Goal: Task Accomplishment & Management: Use online tool/utility

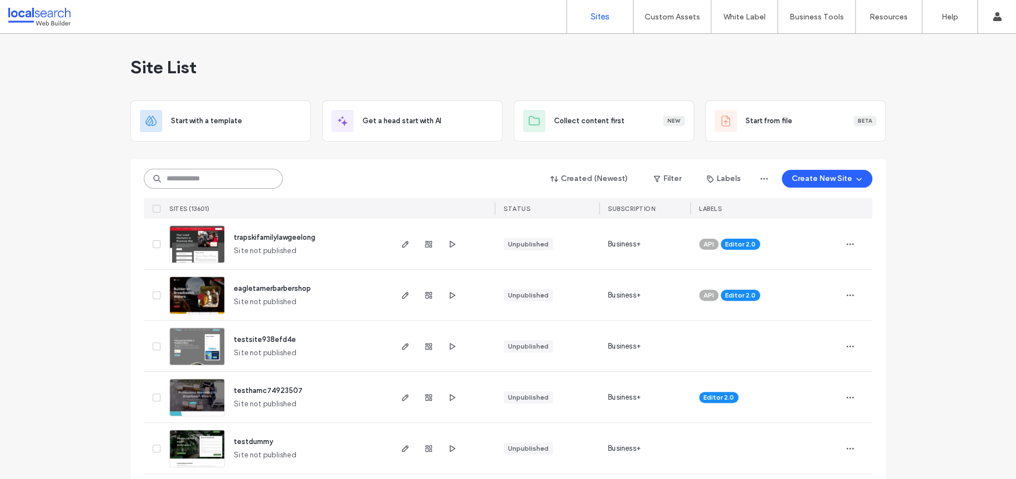
click at [249, 182] on input at bounding box center [213, 179] width 139 height 20
paste input "********"
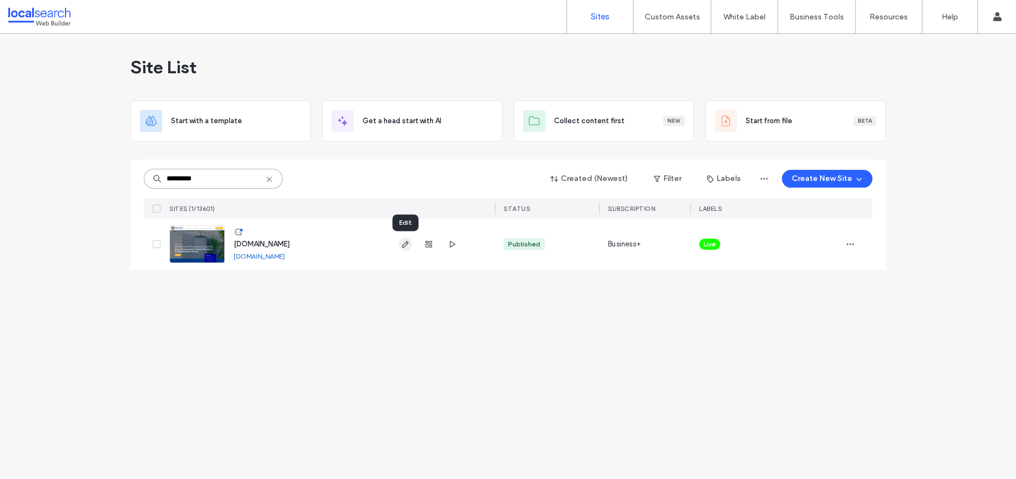
type input "********"
click at [401, 247] on icon "button" at bounding box center [405, 244] width 9 height 9
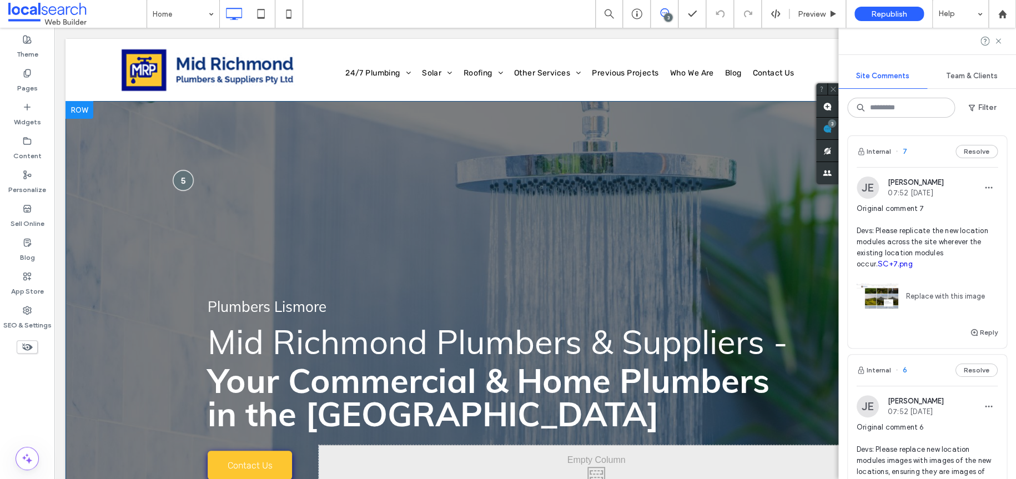
click at [177, 175] on div at bounding box center [183, 180] width 21 height 21
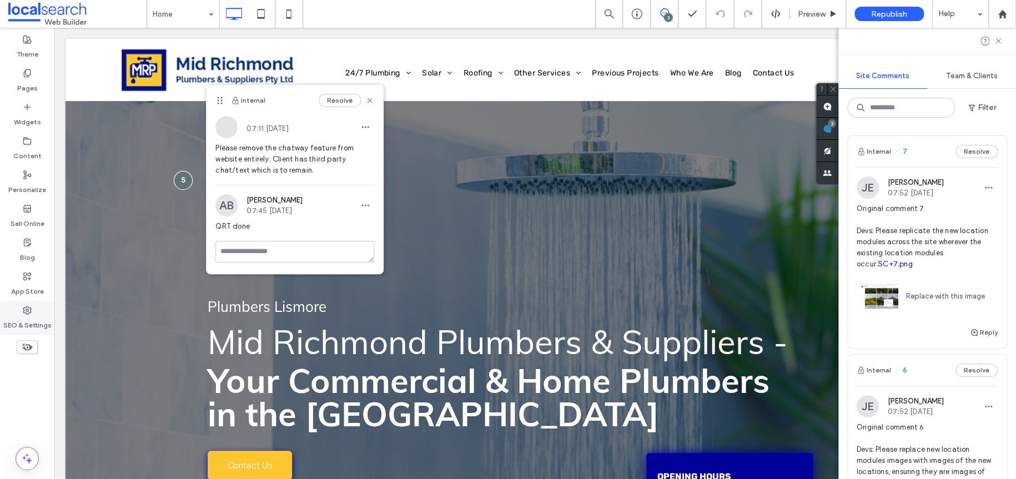
click at [27, 312] on icon at bounding box center [27, 310] width 9 height 9
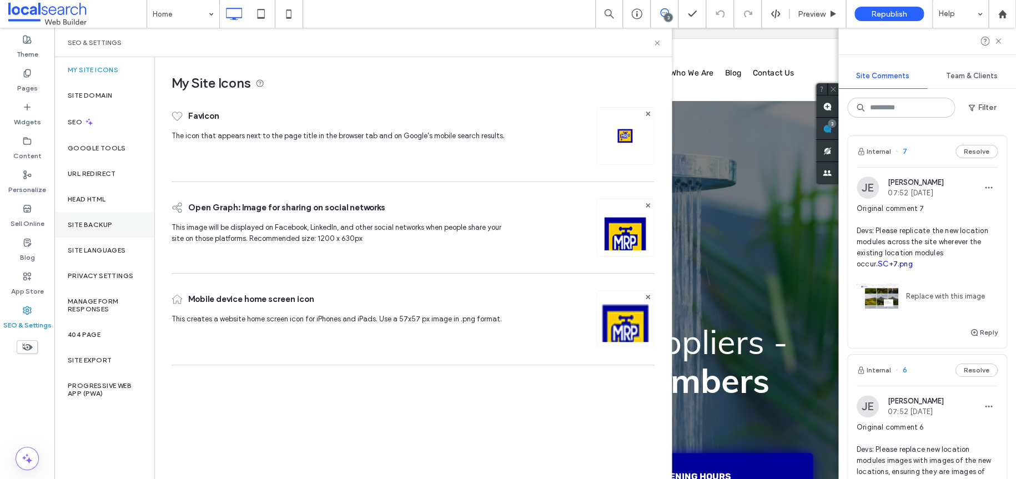
click at [103, 220] on div "Site Backup" at bounding box center [104, 225] width 100 height 26
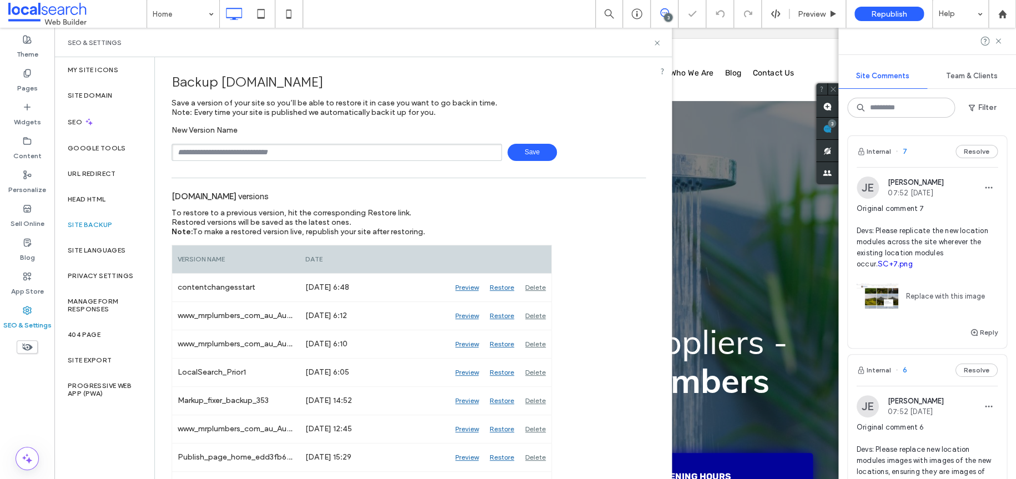
click at [254, 155] on input "text" at bounding box center [337, 152] width 330 height 17
type input "**********"
click at [515, 148] on span "Save" at bounding box center [532, 152] width 49 height 17
click at [655, 42] on icon at bounding box center [657, 43] width 8 height 8
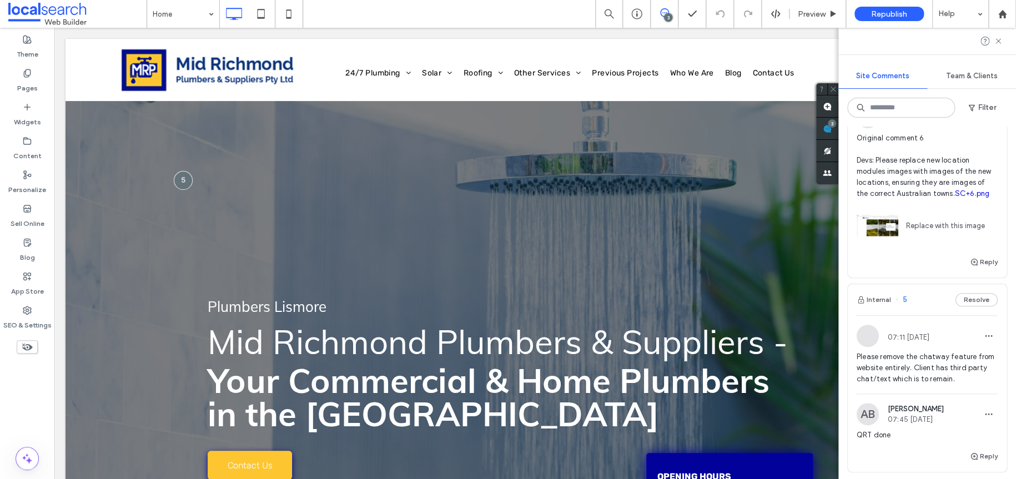
scroll to position [111, 0]
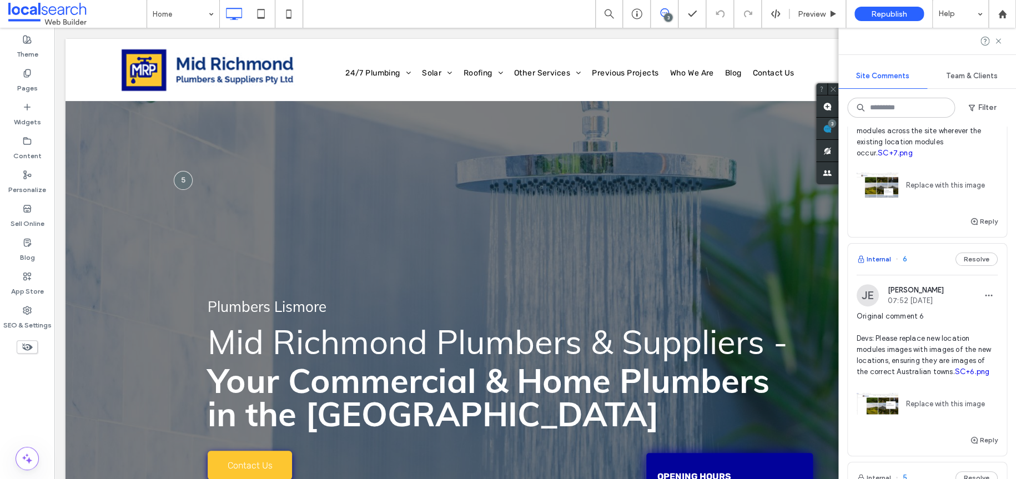
click at [880, 255] on button "Internal" at bounding box center [874, 259] width 34 height 13
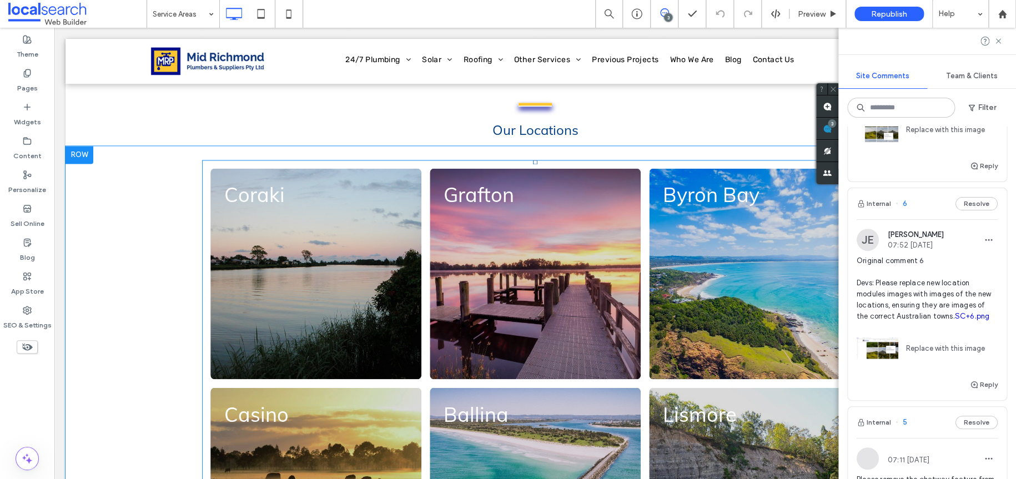
scroll to position [735, 0]
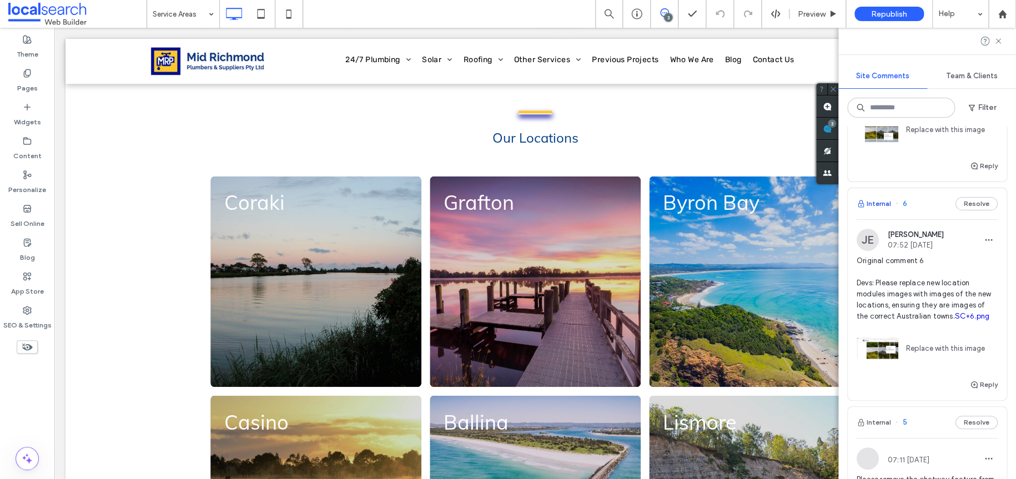
click at [881, 203] on button "Internal" at bounding box center [874, 203] width 34 height 13
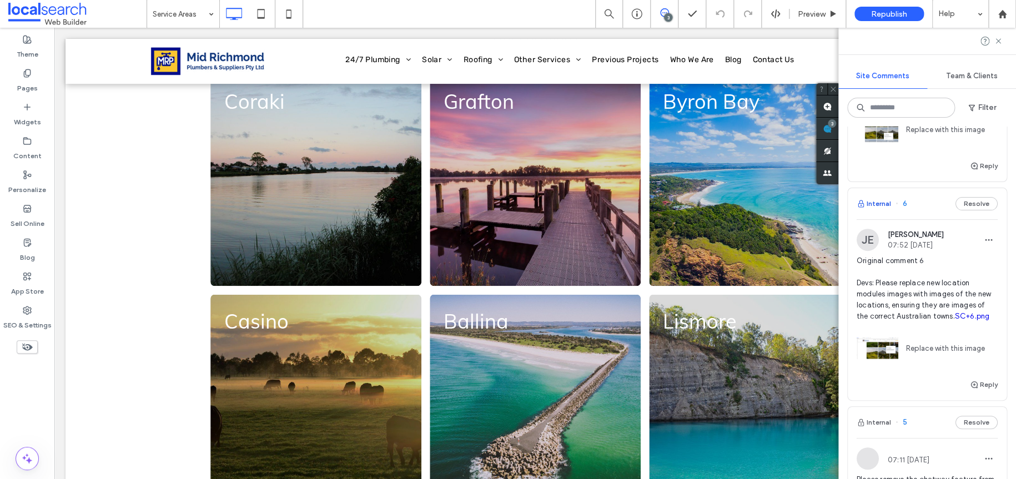
scroll to position [846, 0]
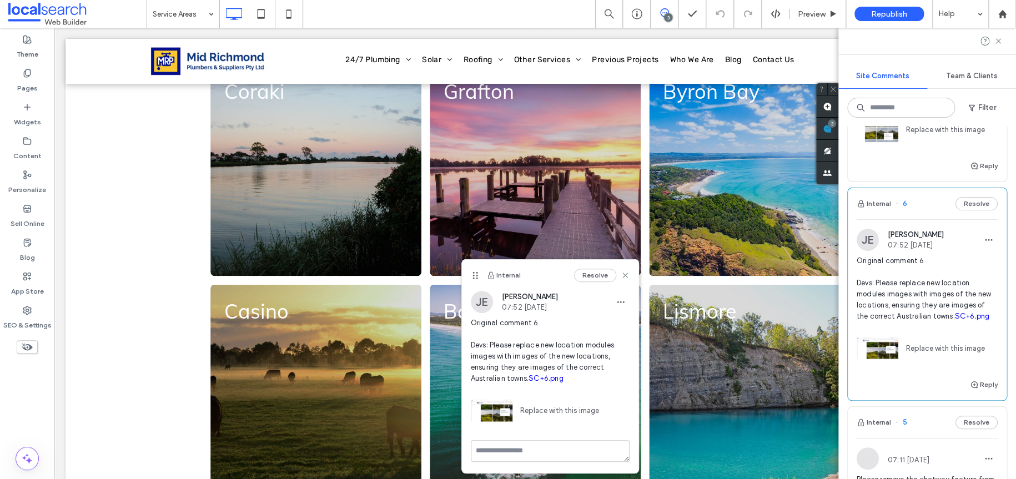
click at [551, 381] on link "SC+6.png" at bounding box center [546, 378] width 35 height 8
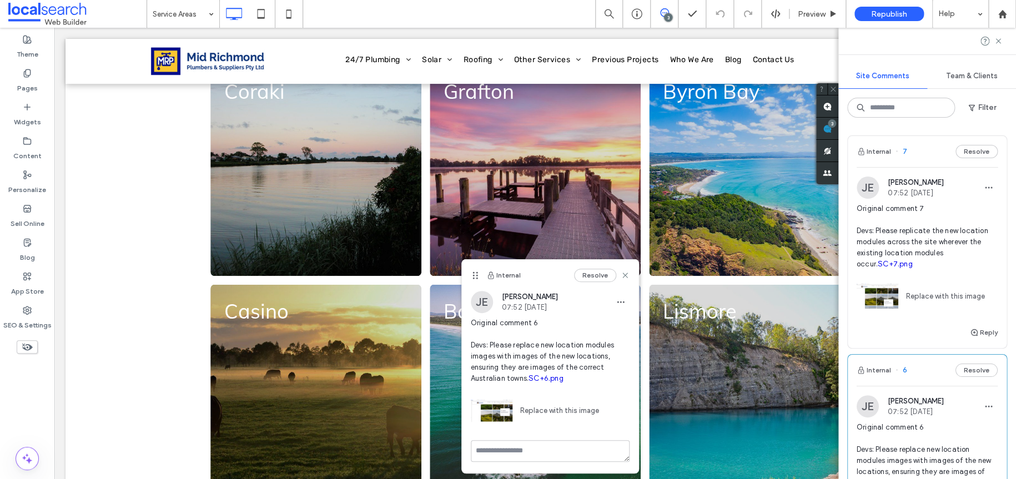
click at [885, 263] on link "SC+7.png" at bounding box center [895, 264] width 35 height 8
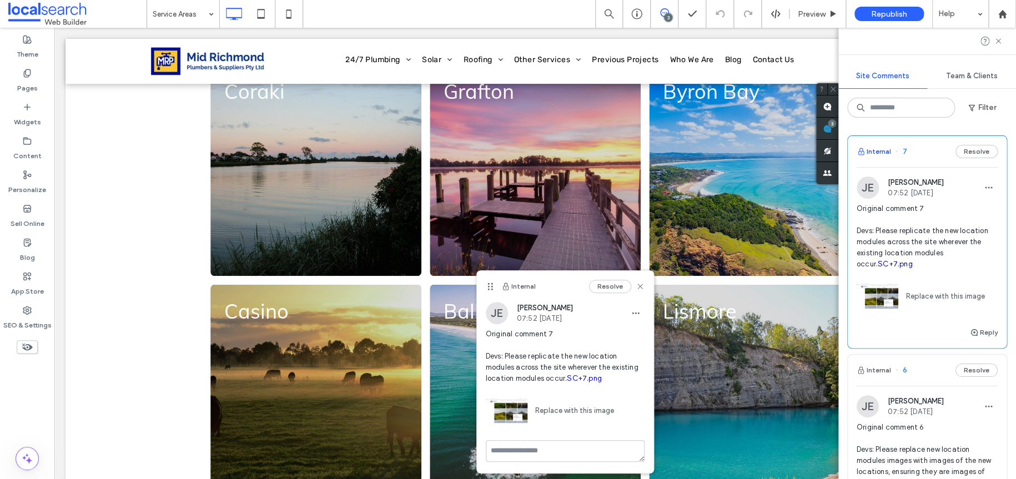
click at [884, 152] on button "Internal" at bounding box center [874, 151] width 34 height 13
click at [36, 154] on label "Content" at bounding box center [27, 153] width 28 height 16
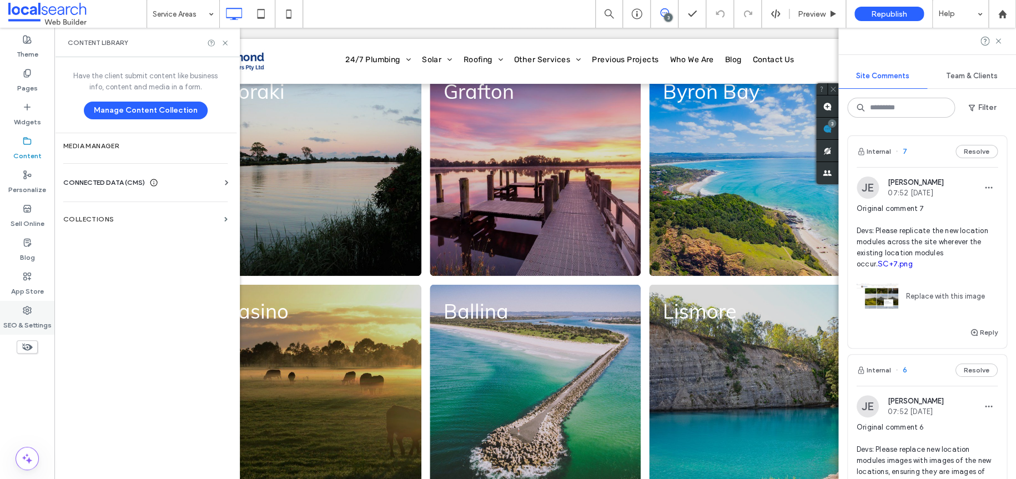
click at [17, 327] on label "SEO & Settings" at bounding box center [27, 323] width 48 height 16
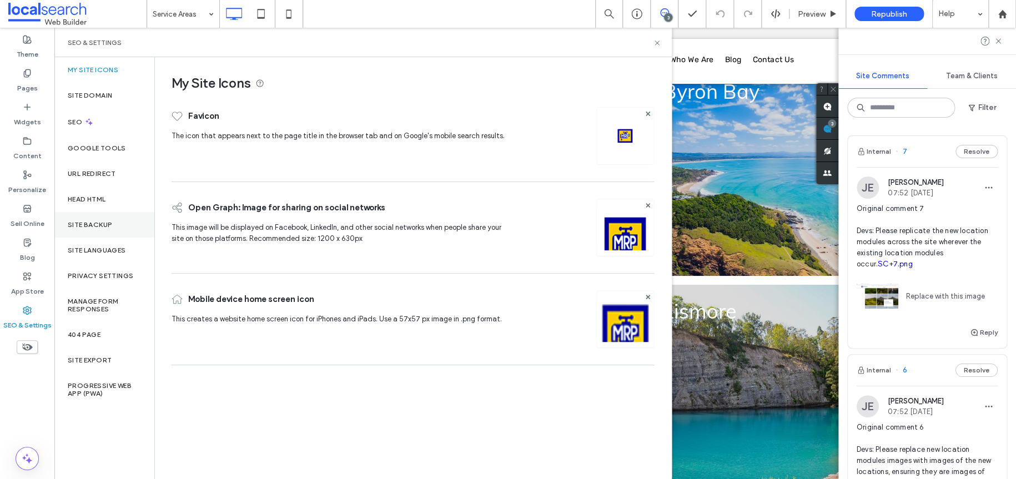
click at [104, 231] on div "Site Backup" at bounding box center [104, 225] width 100 height 26
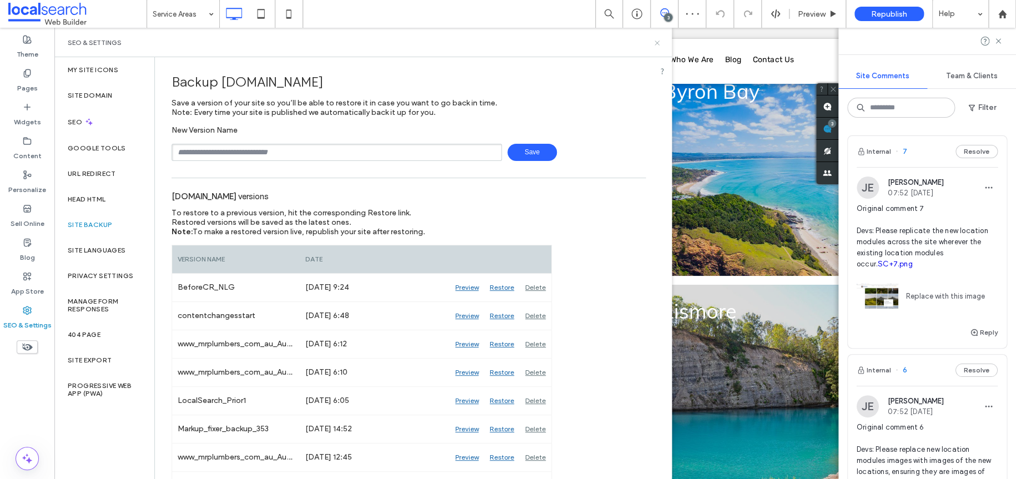
click at [657, 40] on icon at bounding box center [657, 43] width 8 height 8
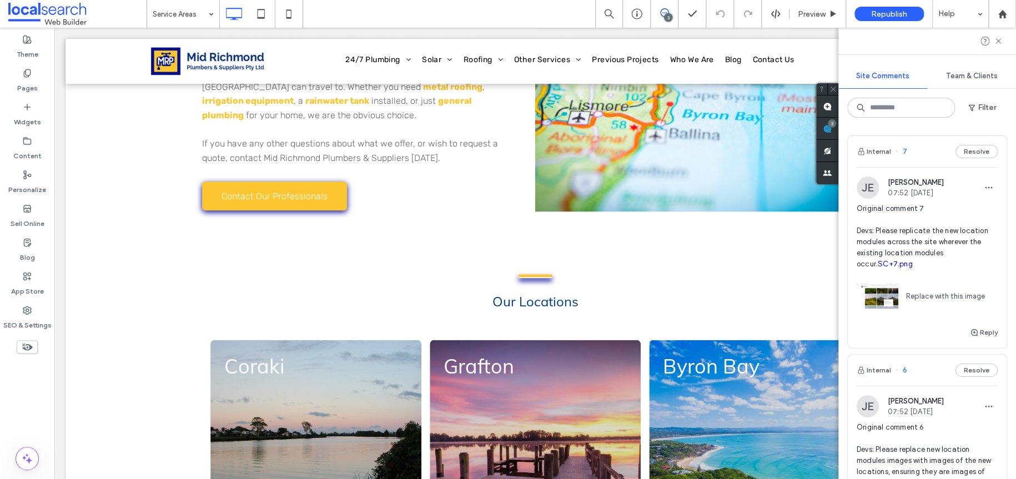
scroll to position [568, 0]
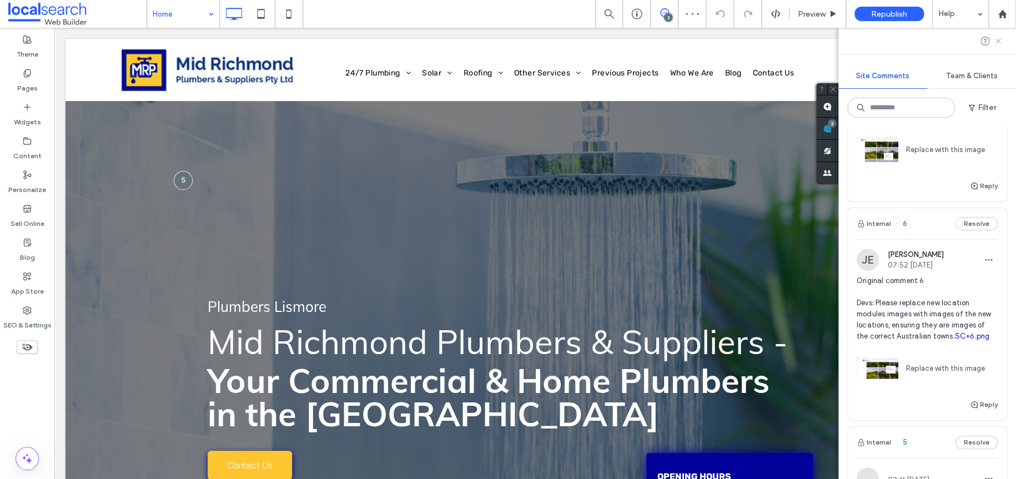
click at [1000, 42] on use at bounding box center [998, 40] width 5 height 5
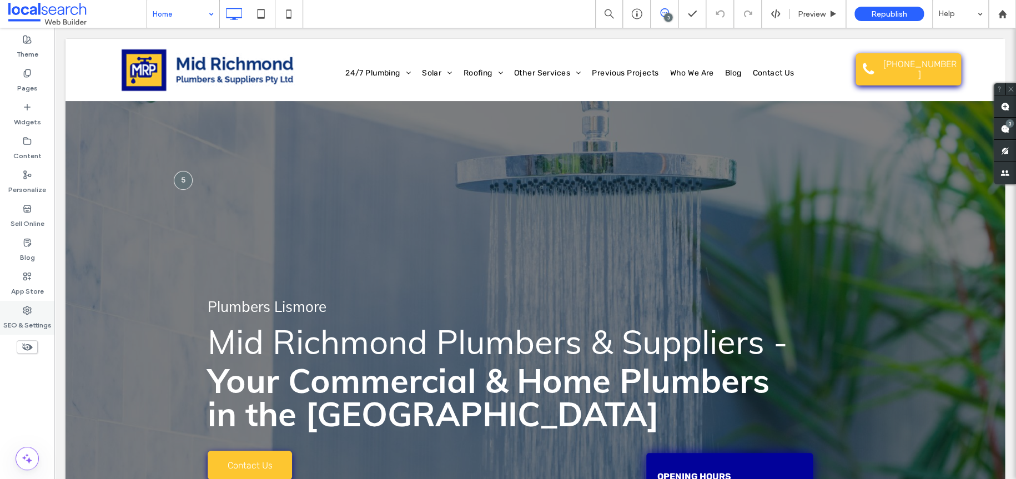
click at [21, 313] on div "SEO & Settings" at bounding box center [27, 318] width 54 height 34
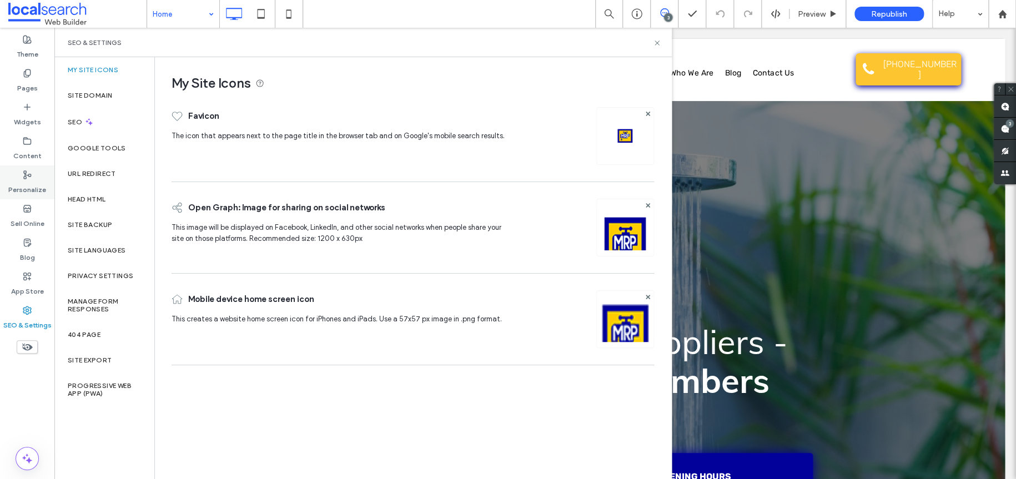
click at [33, 180] on label "Personalize" at bounding box center [27, 187] width 38 height 16
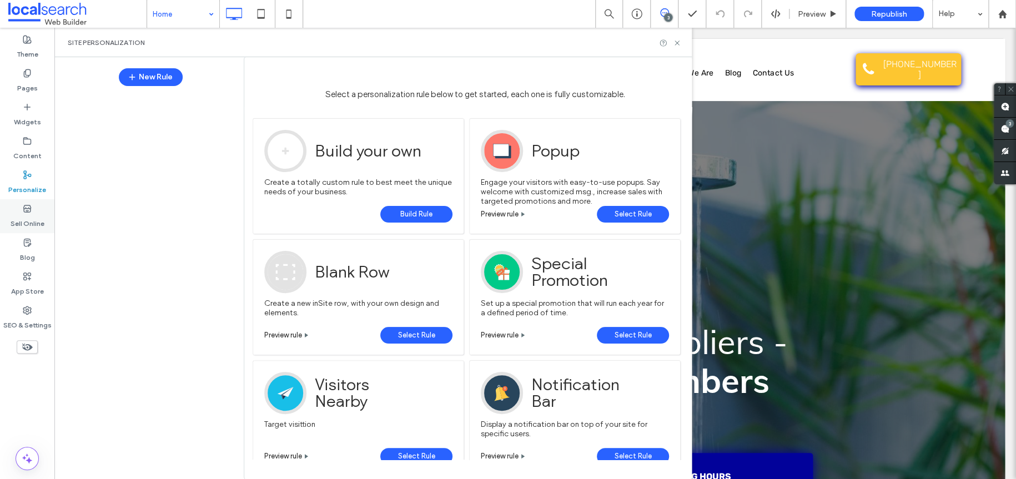
click at [28, 225] on label "Sell Online" at bounding box center [28, 221] width 34 height 16
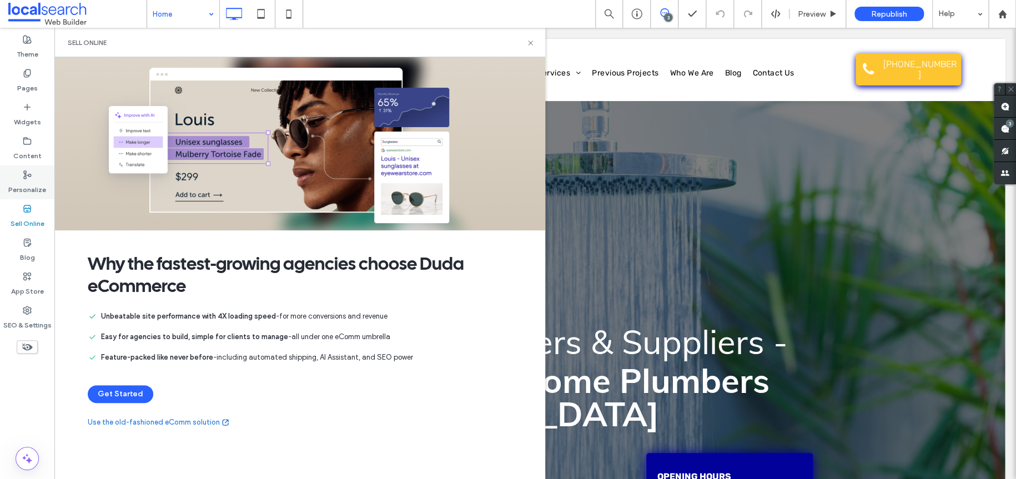
click at [26, 173] on icon at bounding box center [27, 174] width 9 height 9
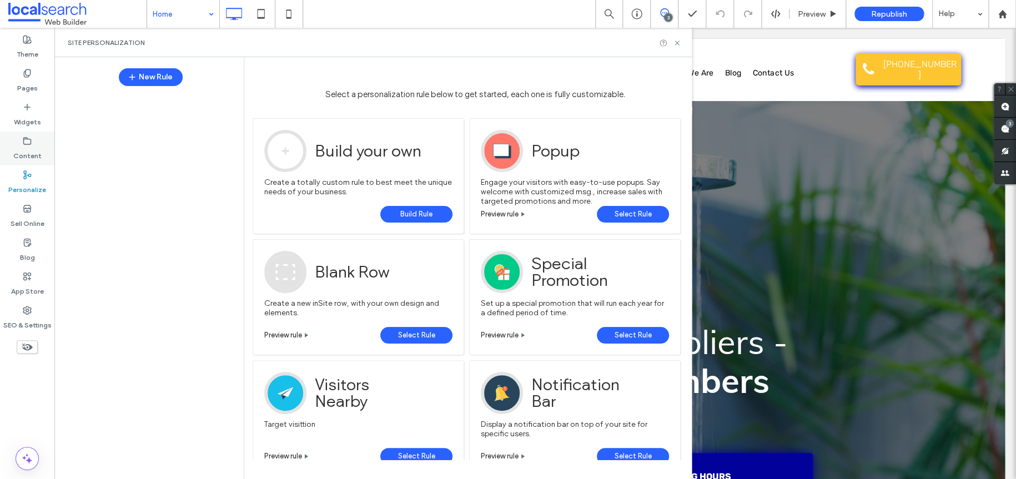
click at [37, 145] on label "Content" at bounding box center [27, 153] width 28 height 16
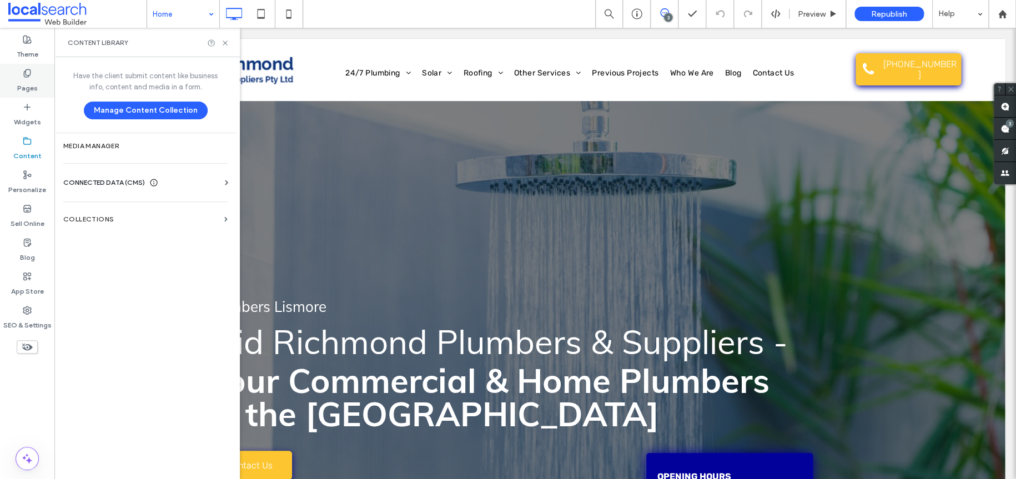
click at [28, 78] on label "Pages" at bounding box center [27, 86] width 21 height 16
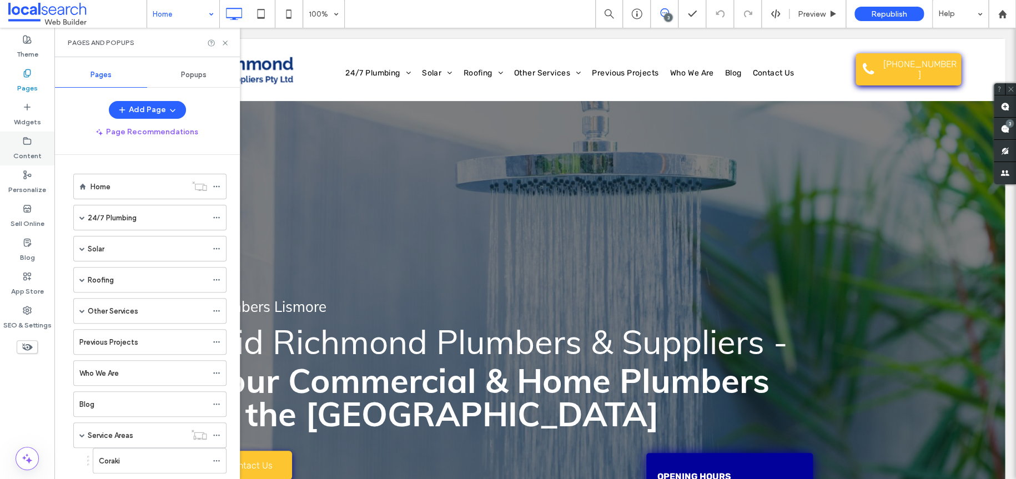
drag, startPoint x: 37, startPoint y: 184, endPoint x: 37, endPoint y: 163, distance: 20.5
click at [37, 184] on label "Personalize" at bounding box center [27, 187] width 38 height 16
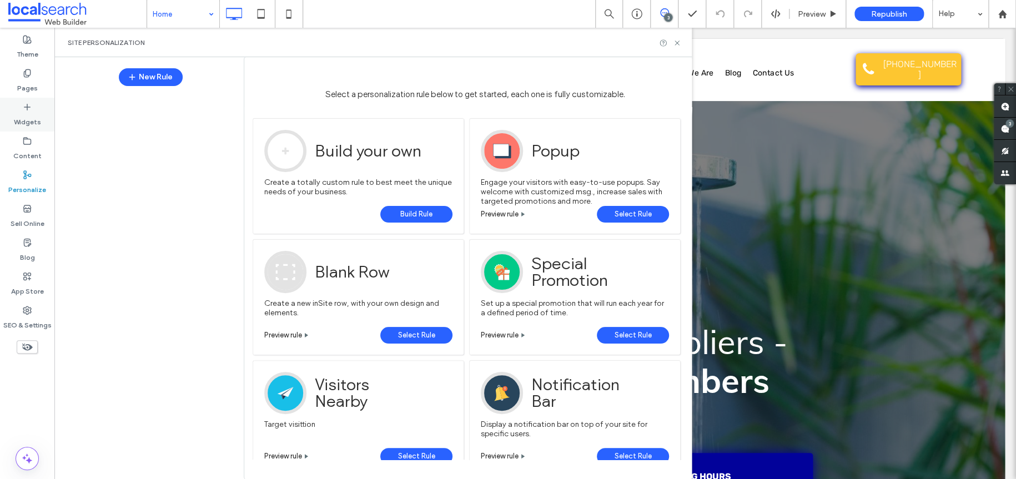
click at [32, 119] on label "Widgets" at bounding box center [27, 120] width 27 height 16
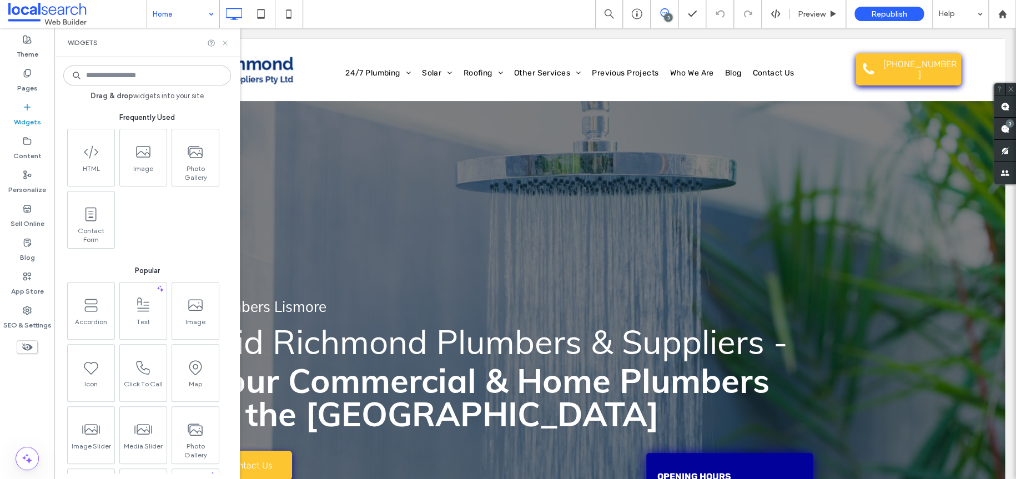
click at [228, 44] on icon at bounding box center [225, 43] width 8 height 8
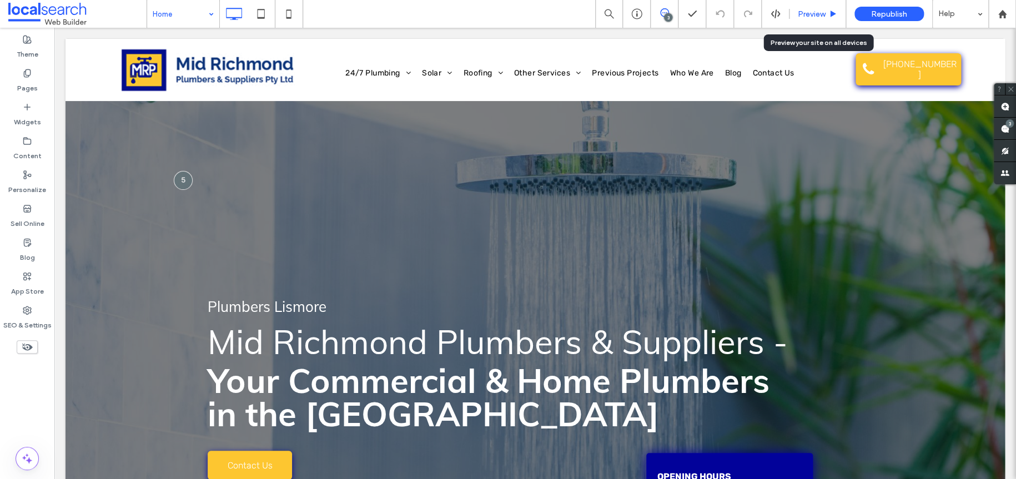
click at [816, 17] on span "Preview" at bounding box center [812, 13] width 28 height 9
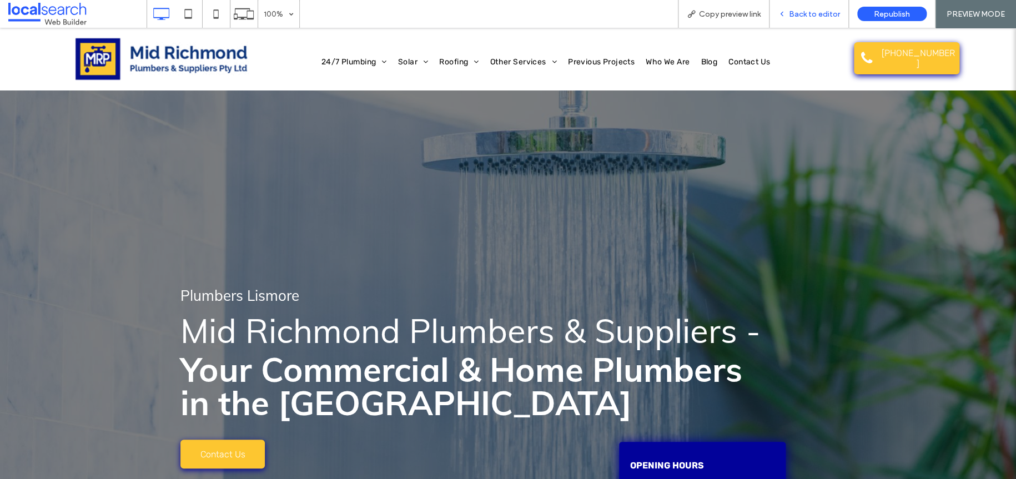
click at [779, 18] on div "Back to editor" at bounding box center [809, 13] width 79 height 9
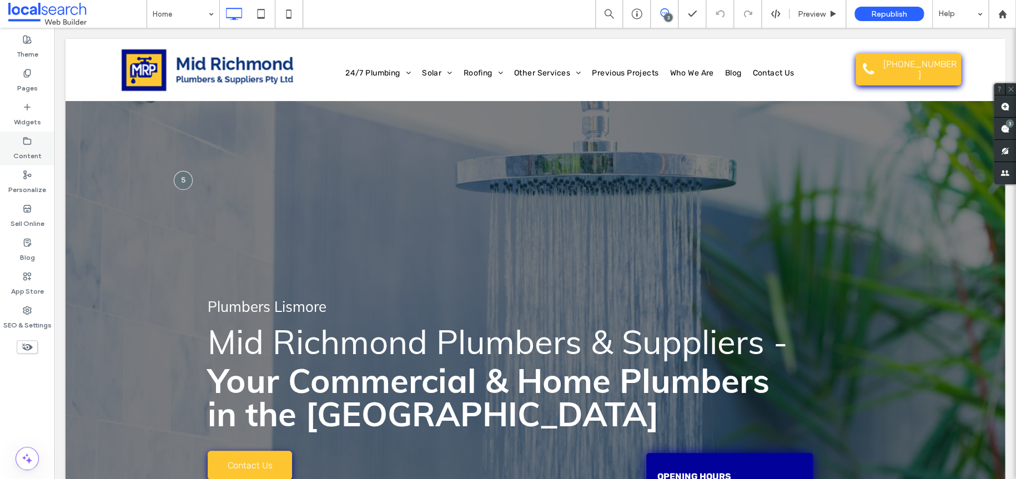
click at [39, 149] on label "Content" at bounding box center [27, 153] width 28 height 16
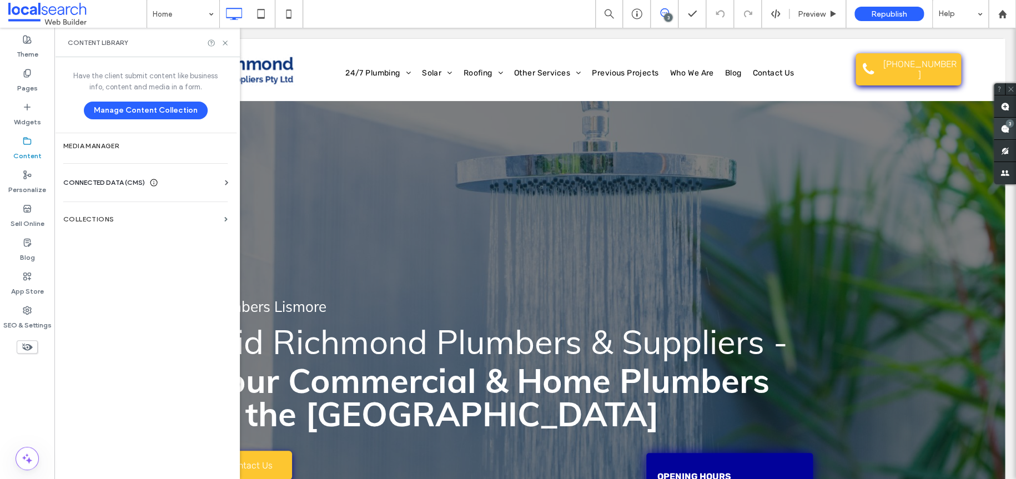
click at [1006, 124] on div "3" at bounding box center [1010, 123] width 8 height 8
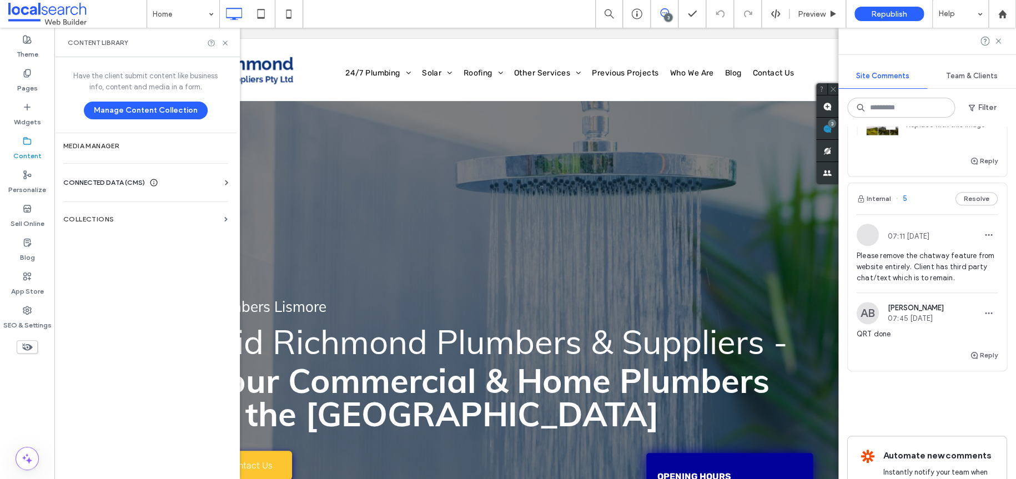
scroll to position [444, 0]
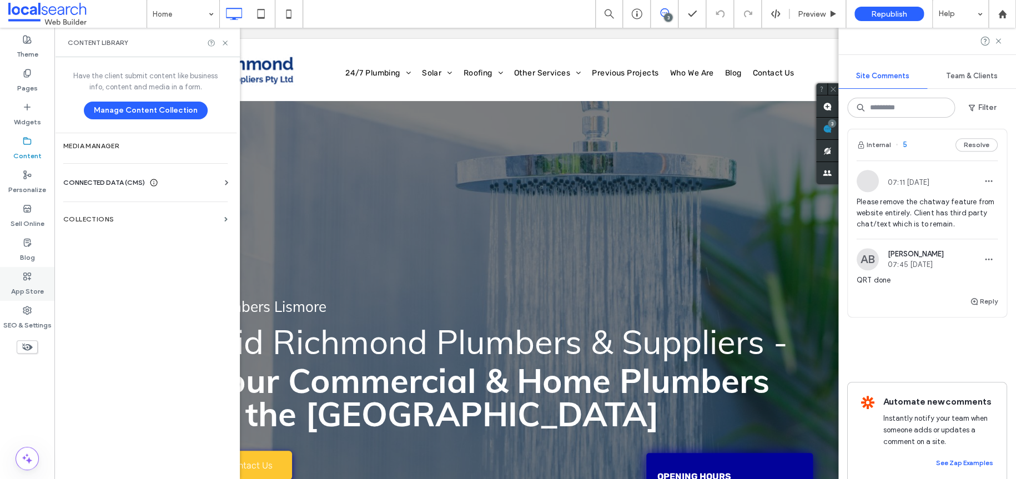
click at [33, 285] on label "App Store" at bounding box center [27, 289] width 33 height 16
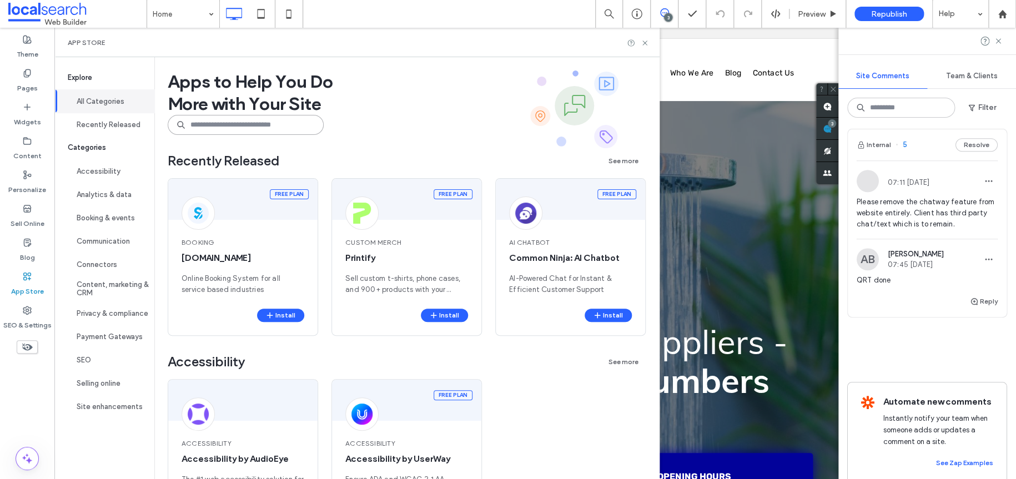
click at [237, 121] on input at bounding box center [246, 125] width 156 height 20
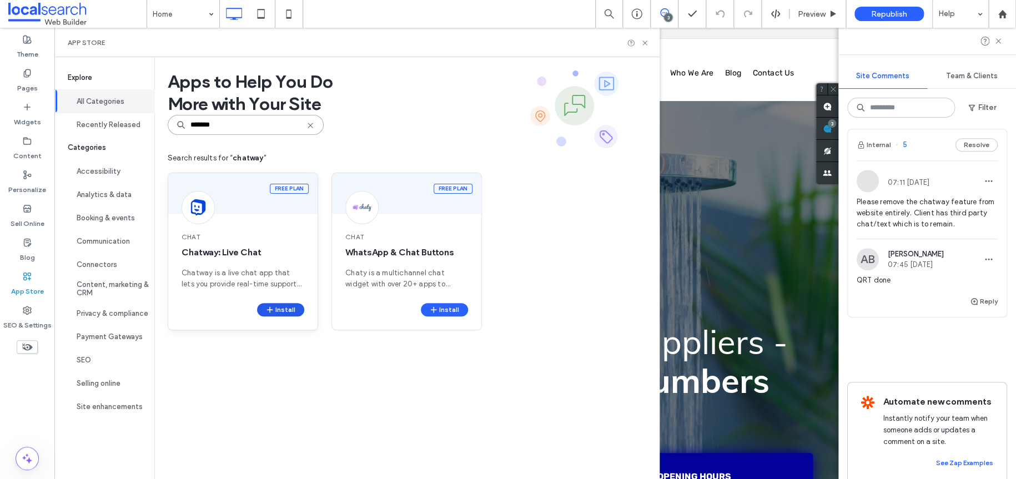
type input "*******"
click at [267, 306] on icon "button" at bounding box center [269, 309] width 9 height 9
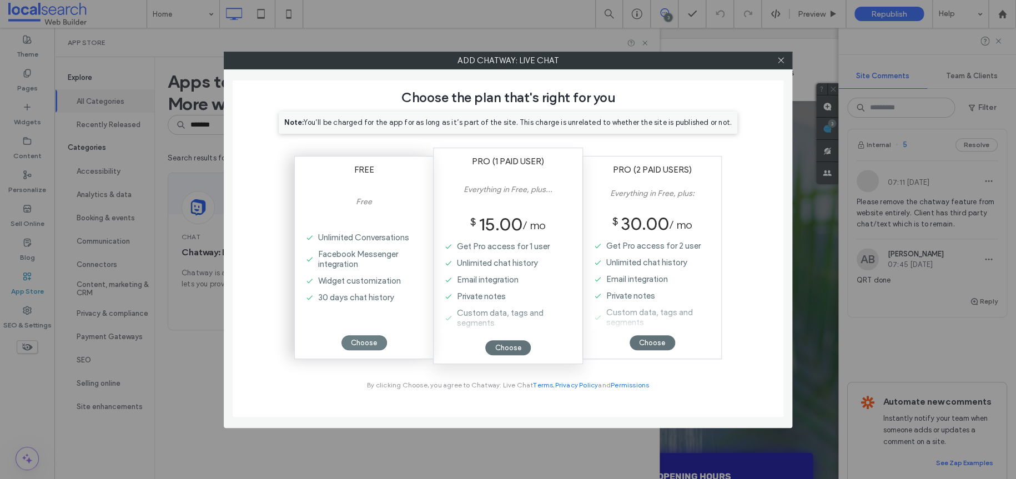
click at [383, 344] on div "Choose" at bounding box center [365, 342] width 46 height 15
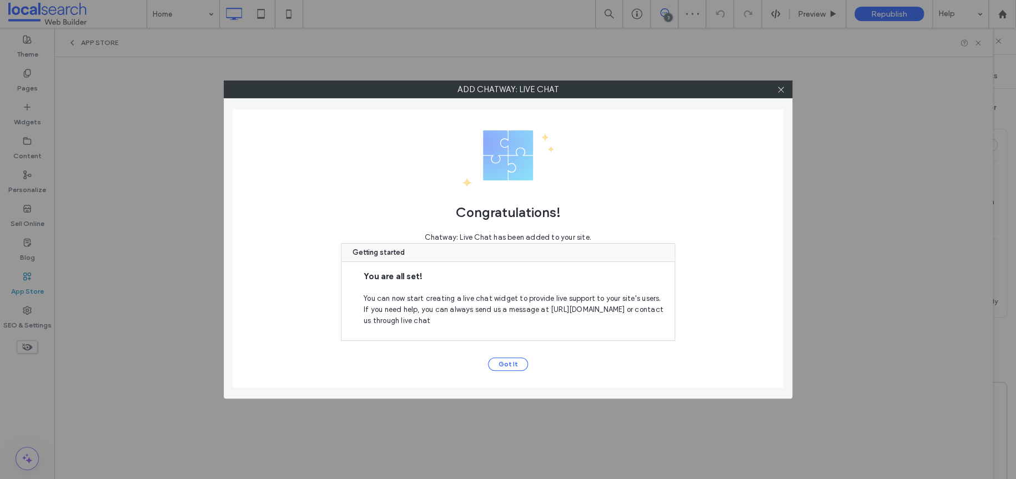
scroll to position [0, 0]
click at [508, 360] on button "Got It" at bounding box center [508, 364] width 40 height 13
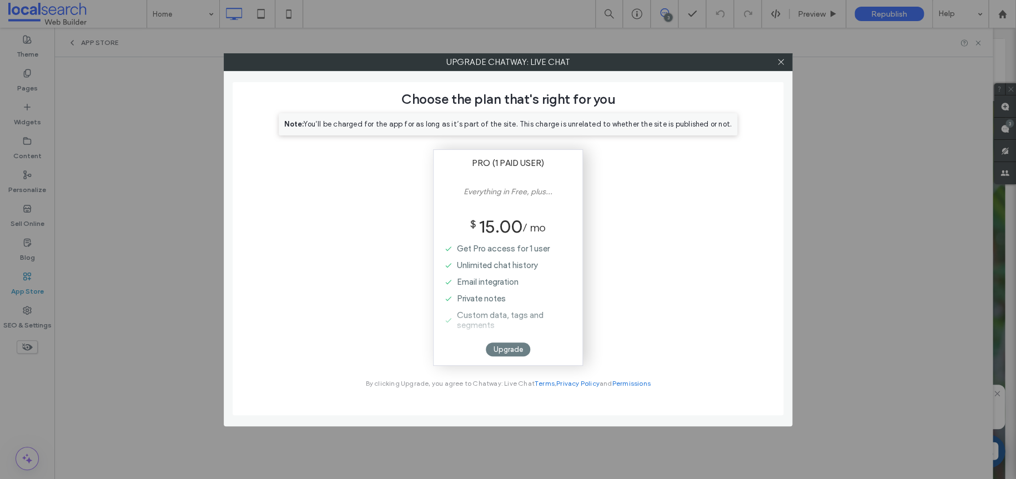
click at [500, 350] on div "Upgrade" at bounding box center [508, 350] width 44 height 14
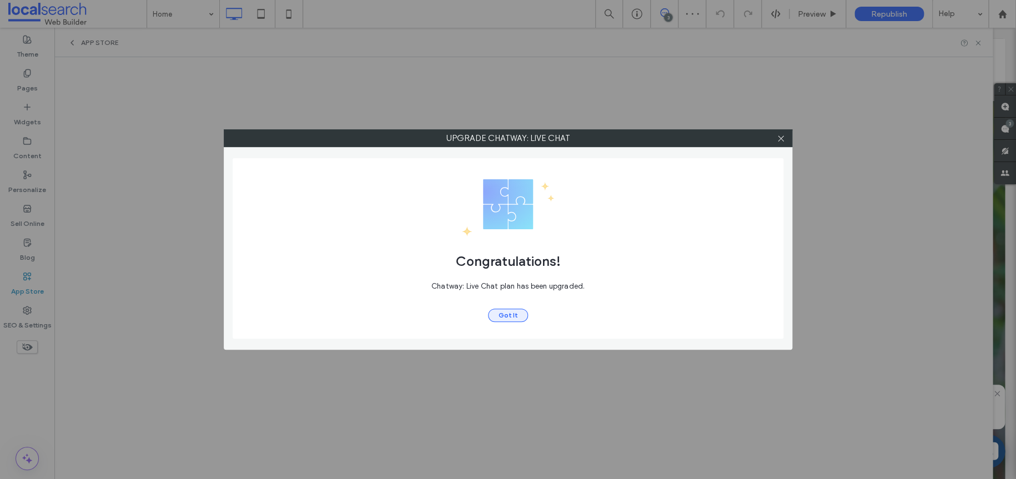
click at [506, 314] on button "Got It" at bounding box center [508, 315] width 40 height 13
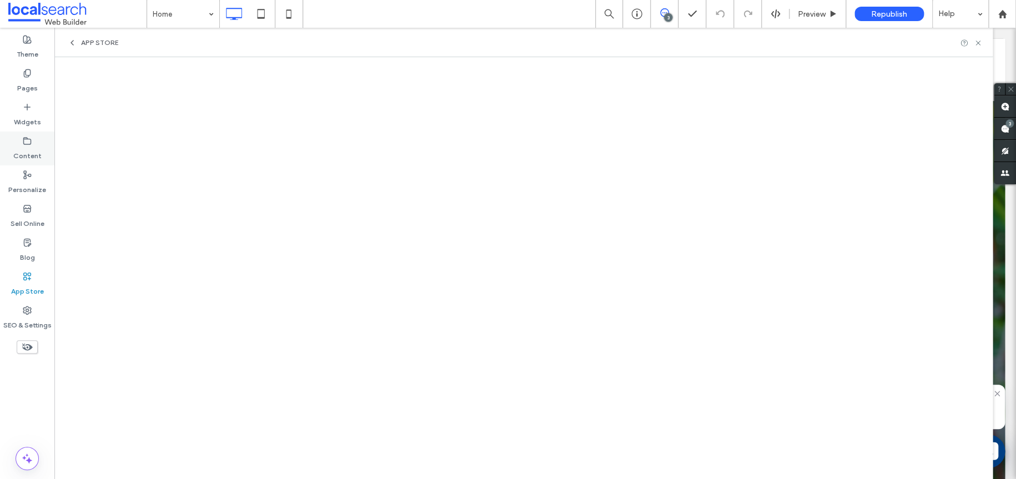
click at [44, 137] on div "Content" at bounding box center [27, 149] width 54 height 34
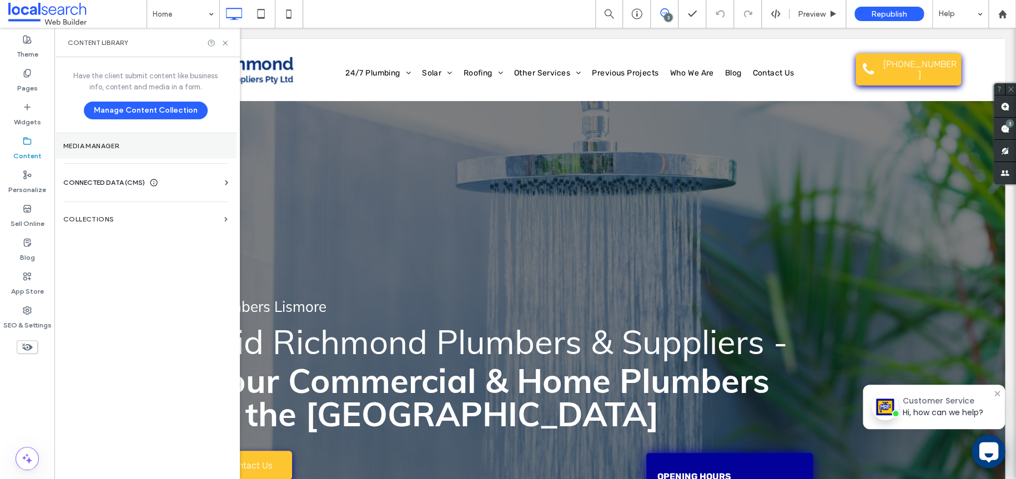
click at [91, 144] on label "Media Manager" at bounding box center [145, 146] width 164 height 8
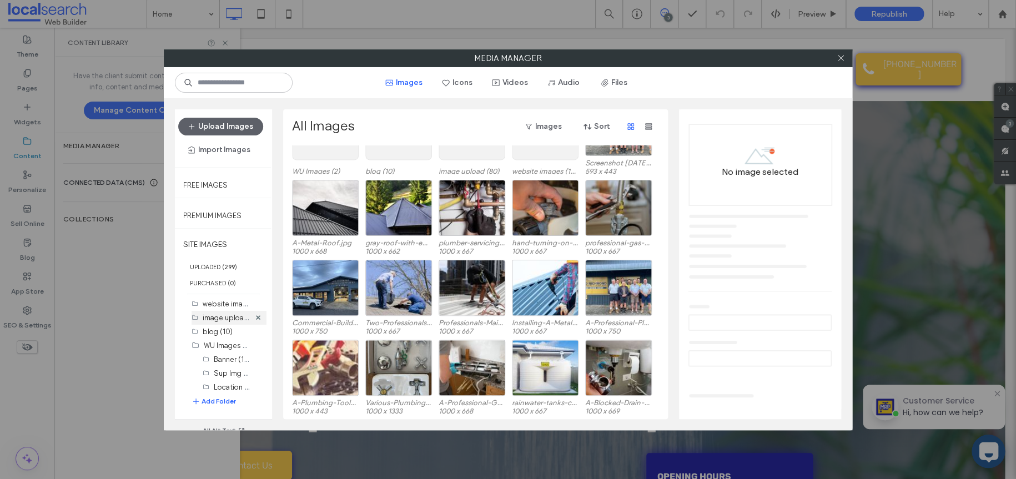
scroll to position [5, 0]
click at [233, 268] on b "299" at bounding box center [229, 267] width 11 height 8
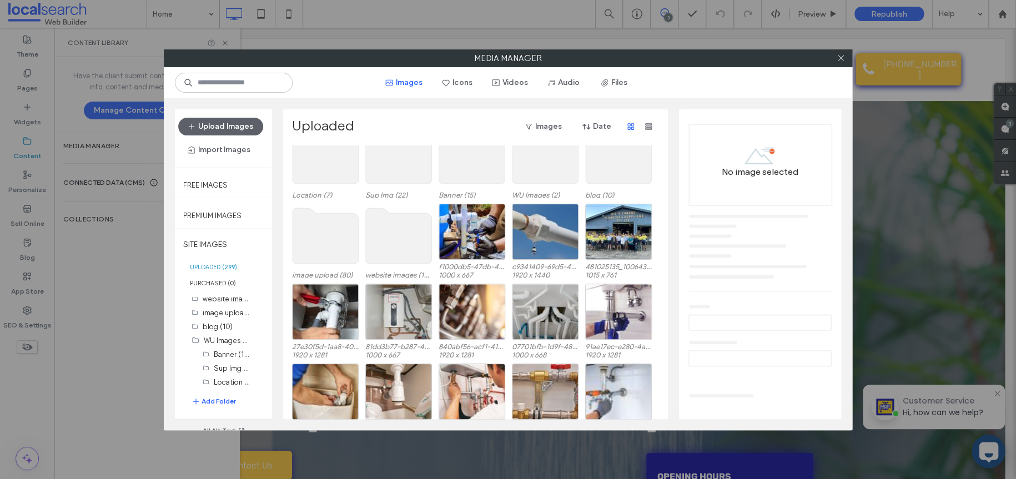
scroll to position [0, 0]
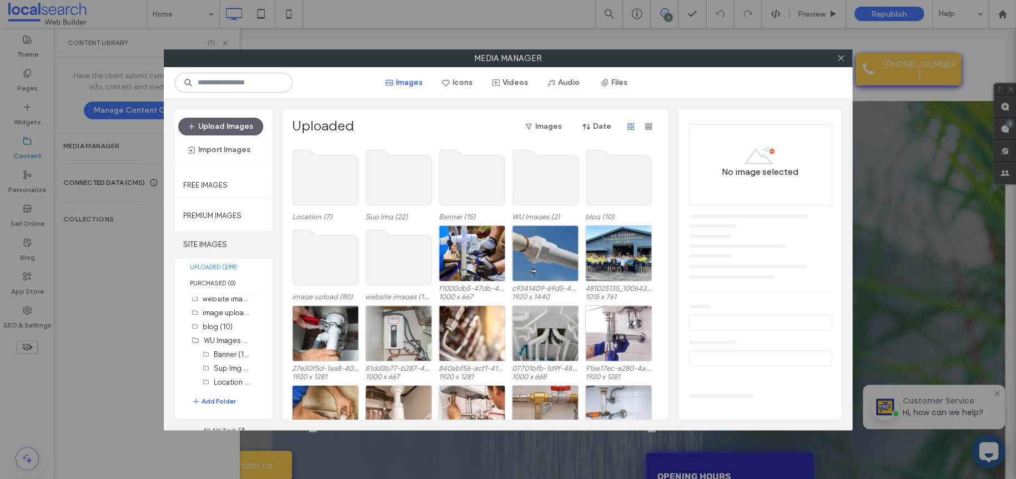
click at [214, 237] on label "SITE IMAGES" at bounding box center [223, 245] width 97 height 28
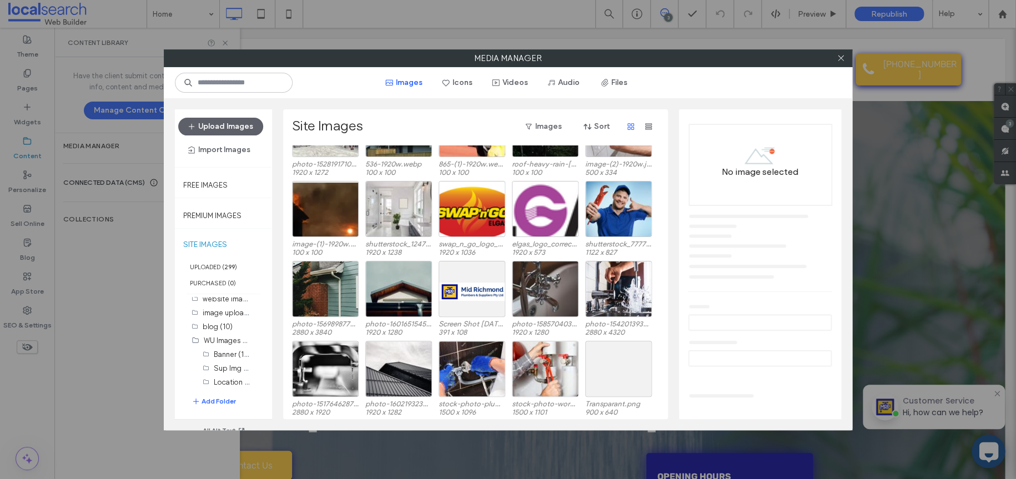
scroll to position [845, 0]
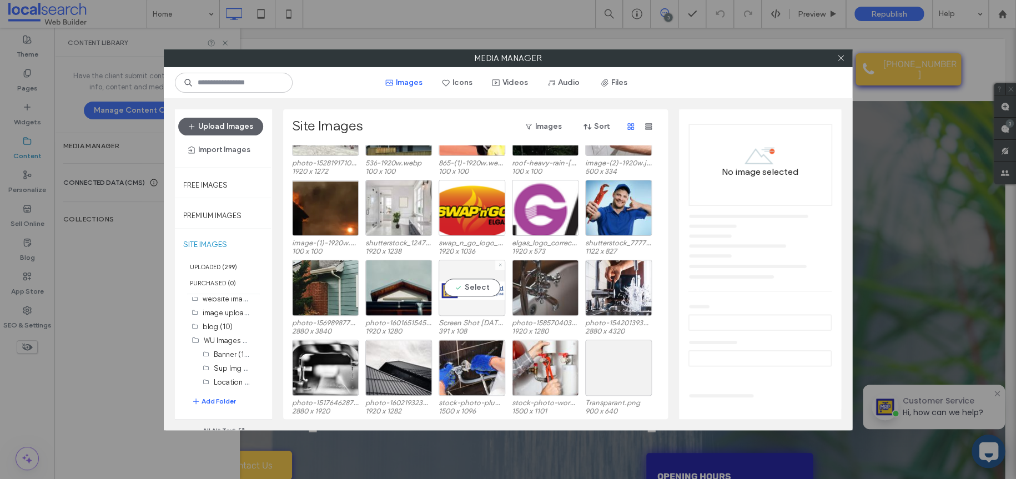
click at [461, 267] on div "Select" at bounding box center [472, 288] width 67 height 56
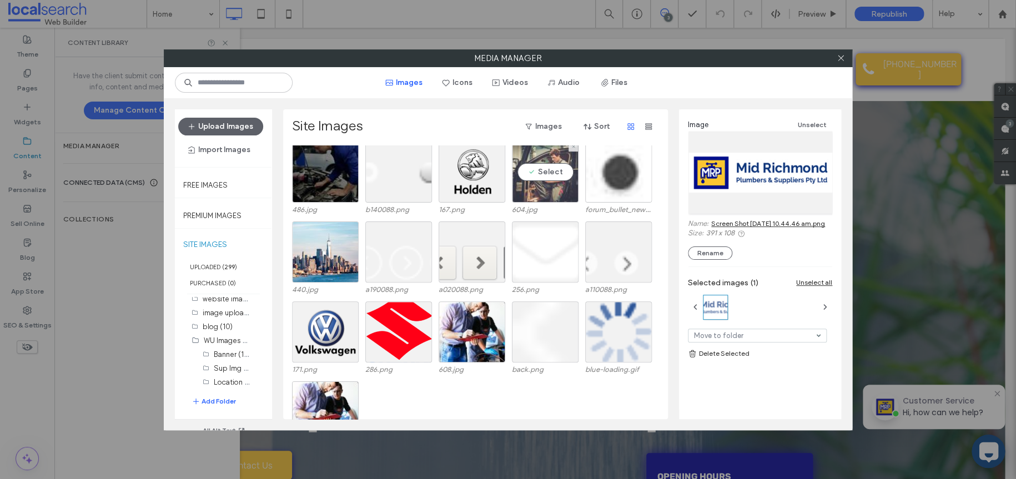
scroll to position [1965, 0]
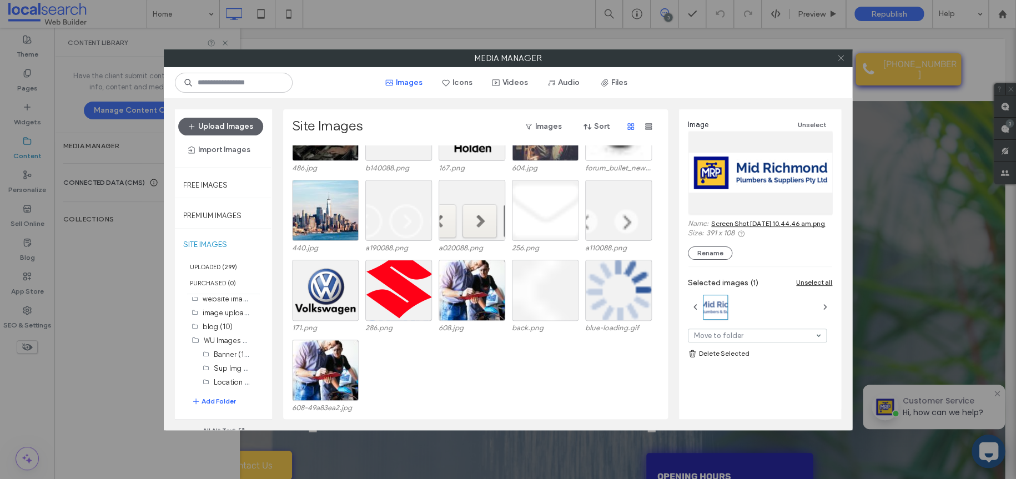
click at [843, 62] on icon at bounding box center [841, 58] width 8 height 8
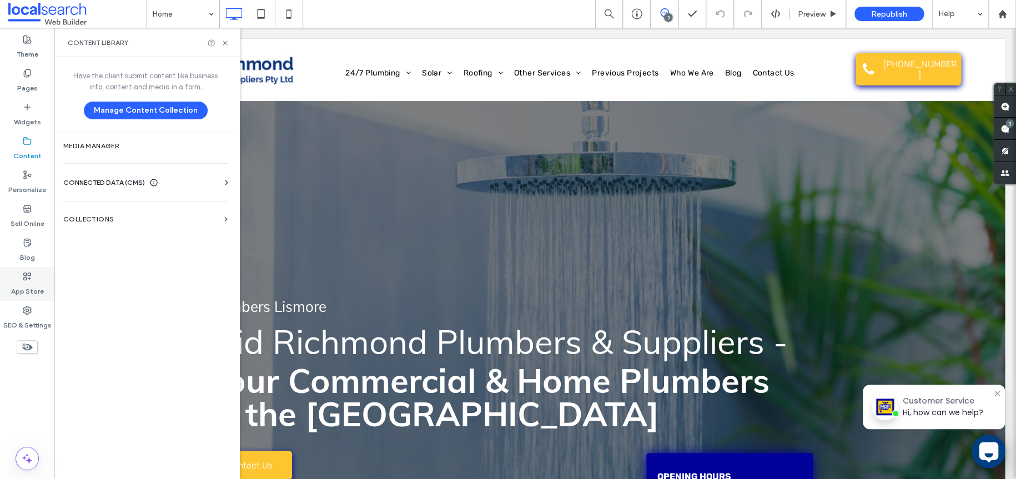
click at [22, 288] on label "App Store" at bounding box center [27, 289] width 33 height 16
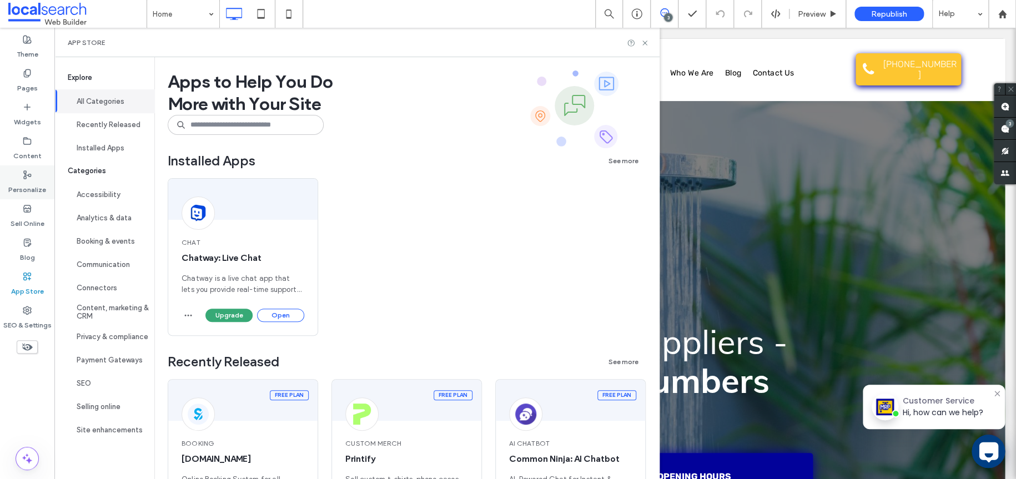
click at [29, 176] on use at bounding box center [27, 175] width 7 height 8
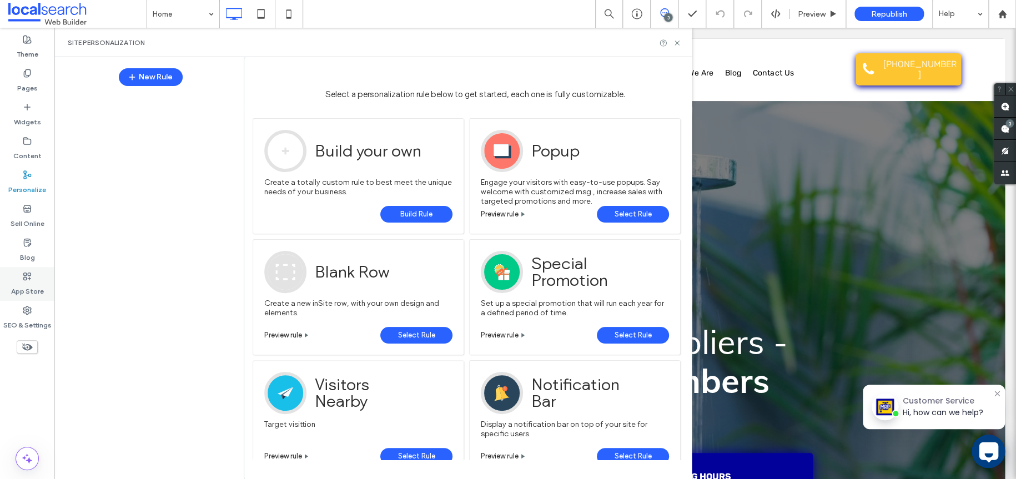
click at [31, 274] on use at bounding box center [27, 276] width 7 height 7
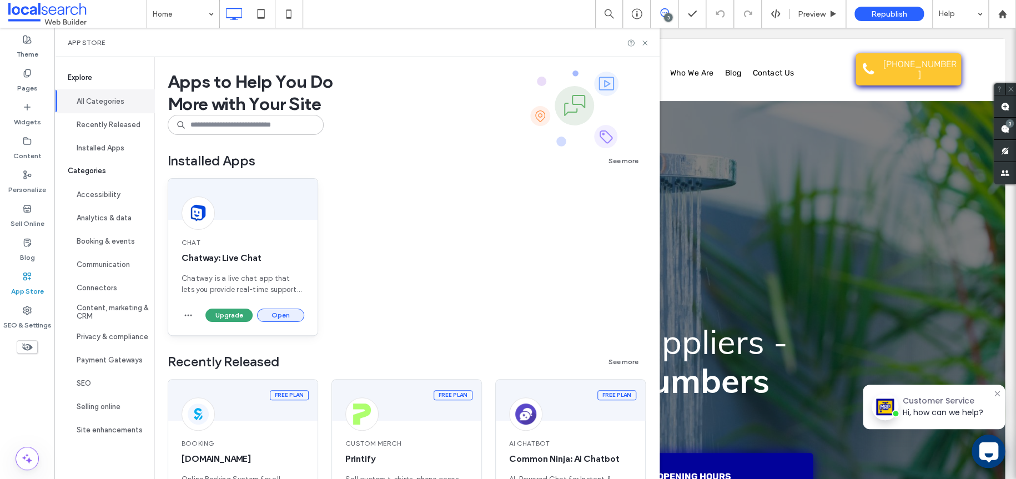
click at [279, 317] on button "Open" at bounding box center [280, 315] width 47 height 13
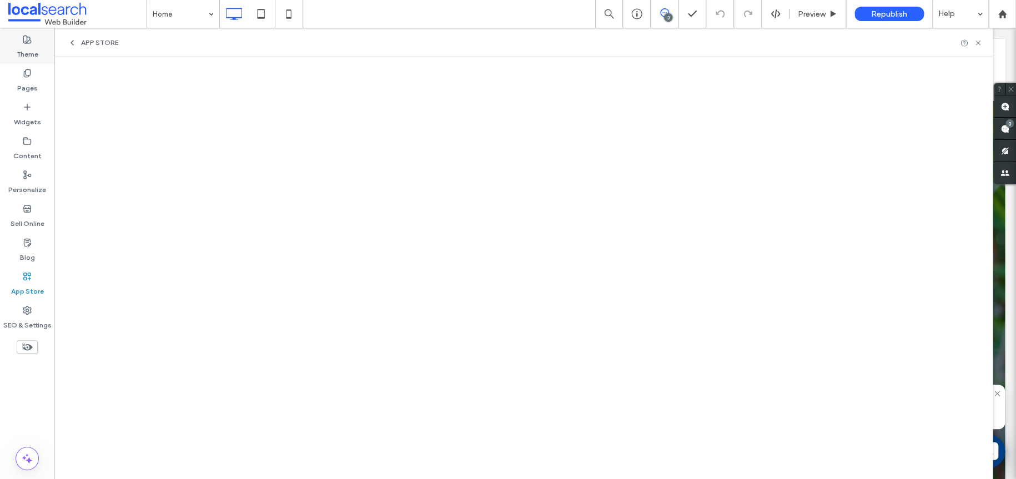
click at [31, 52] on label "Theme" at bounding box center [28, 52] width 22 height 16
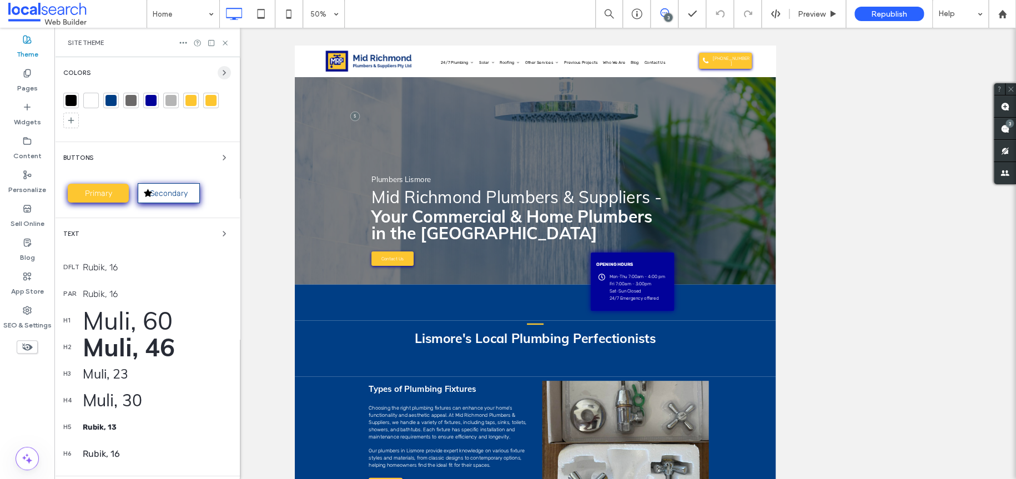
click at [220, 68] on icon "button" at bounding box center [224, 72] width 9 height 9
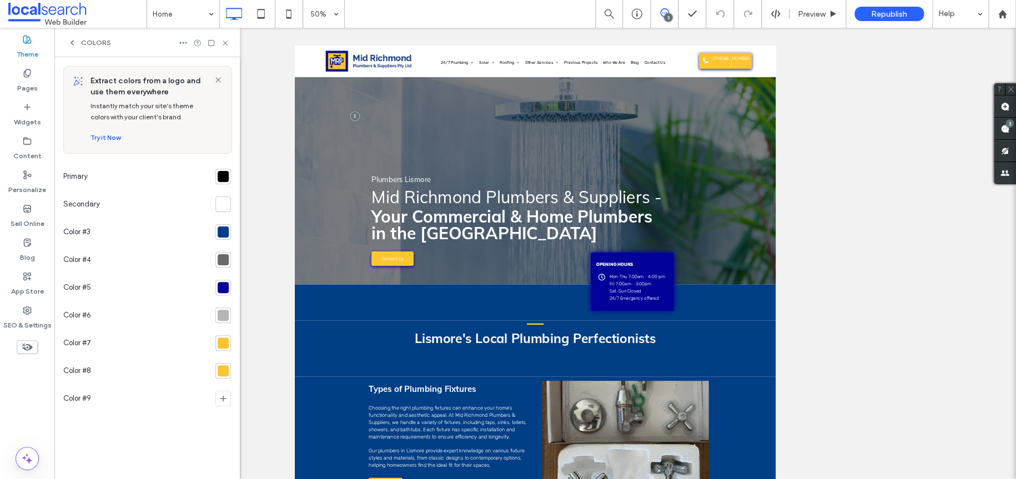
click at [221, 182] on div at bounding box center [223, 176] width 11 height 11
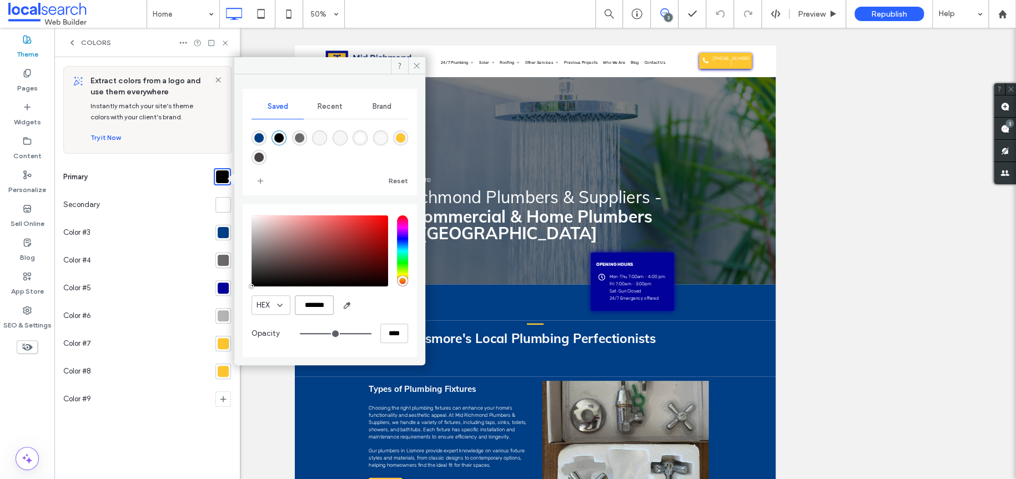
click at [321, 310] on input "*******" at bounding box center [314, 304] width 39 height 19
drag, startPoint x: 412, startPoint y: 67, endPoint x: 71, endPoint y: 171, distance: 356.1
click at [412, 67] on span at bounding box center [416, 65] width 17 height 17
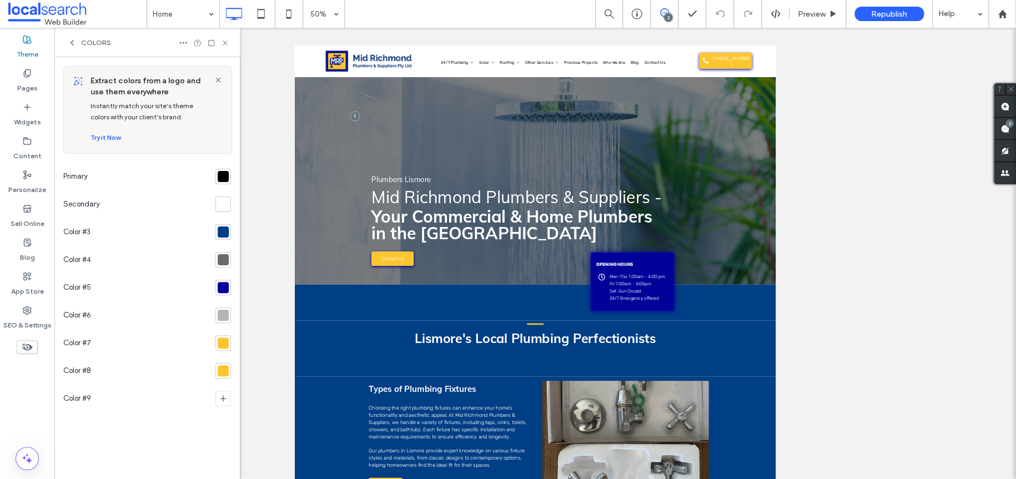
click at [224, 207] on div at bounding box center [223, 204] width 11 height 11
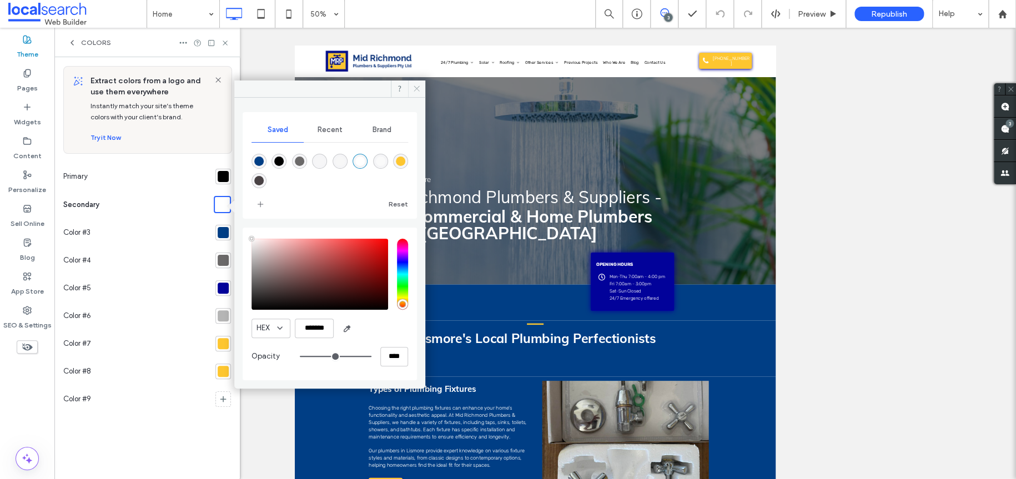
click at [414, 91] on icon at bounding box center [417, 88] width 8 height 8
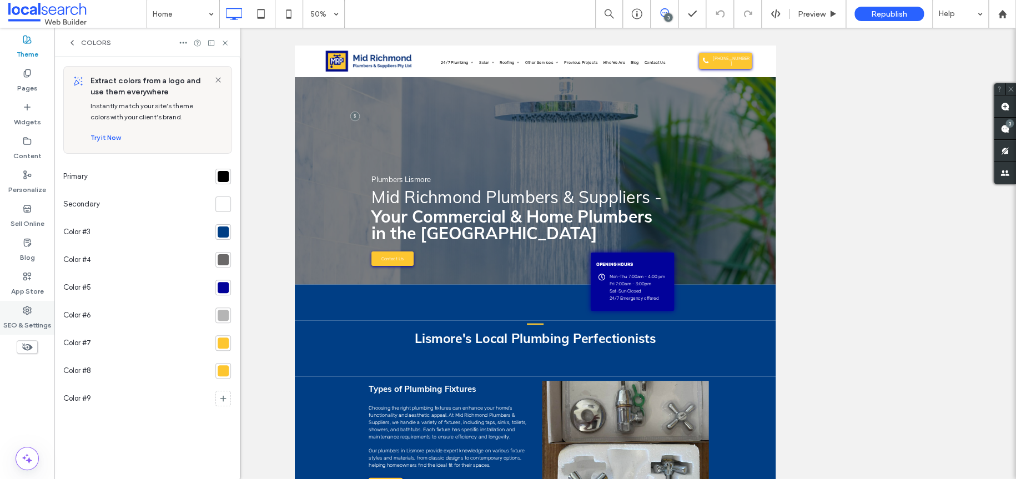
click at [18, 304] on div "SEO & Settings" at bounding box center [27, 318] width 54 height 34
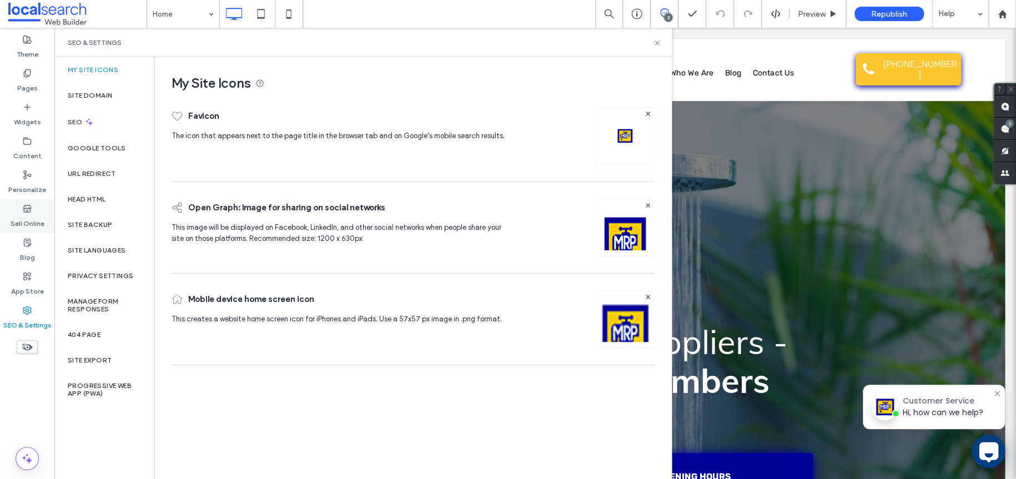
click at [33, 219] on label "Sell Online" at bounding box center [28, 221] width 34 height 16
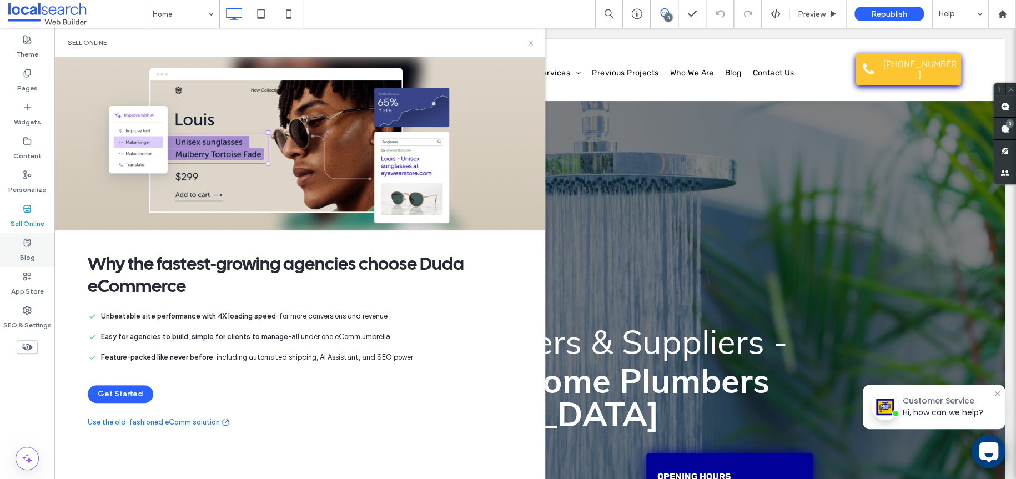
click at [29, 257] on label "Blog" at bounding box center [27, 255] width 15 height 16
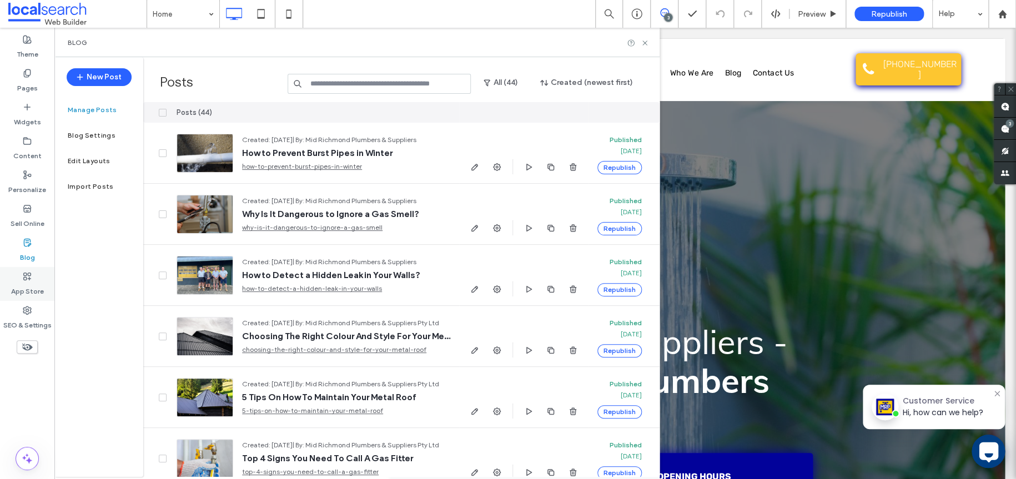
click at [31, 285] on label "App Store" at bounding box center [27, 289] width 33 height 16
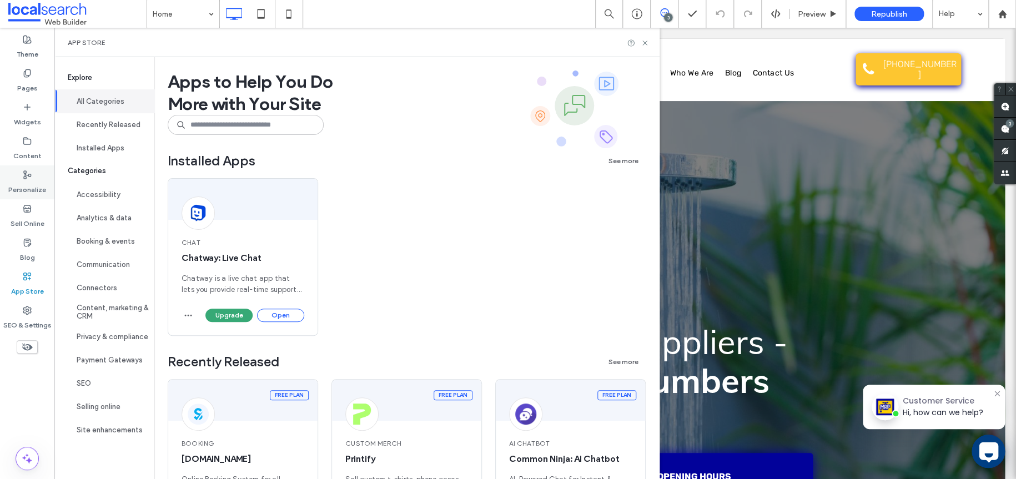
click at [17, 177] on div "Personalize" at bounding box center [27, 182] width 54 height 34
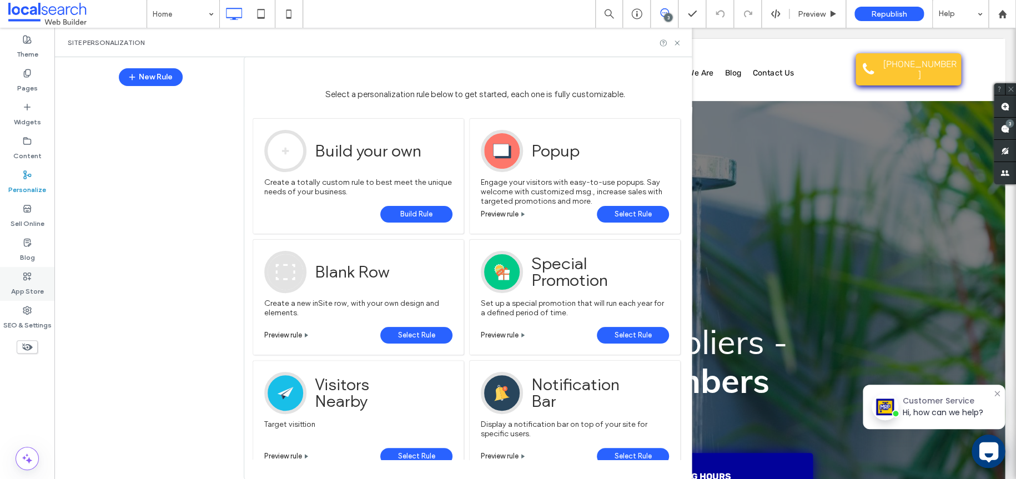
click at [23, 283] on label "App Store" at bounding box center [27, 289] width 33 height 16
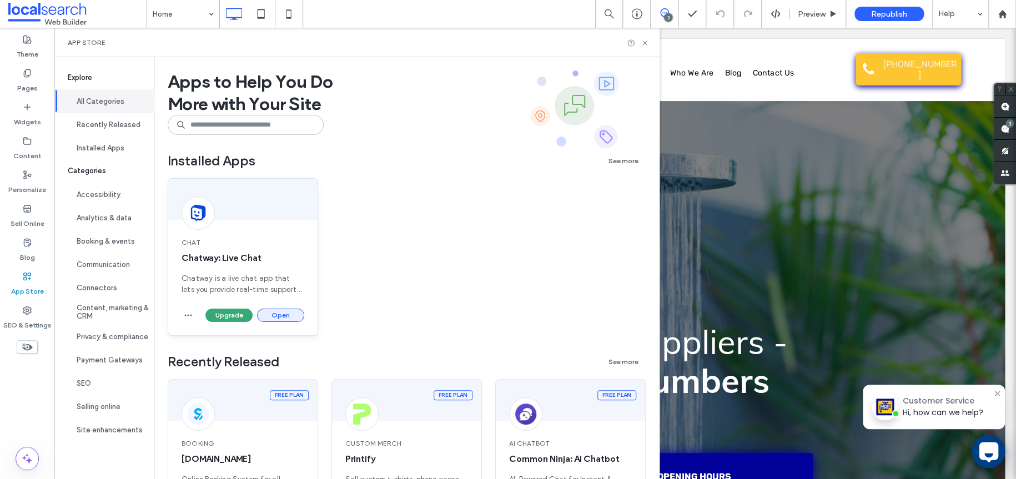
click at [267, 314] on button "Open" at bounding box center [280, 315] width 47 height 13
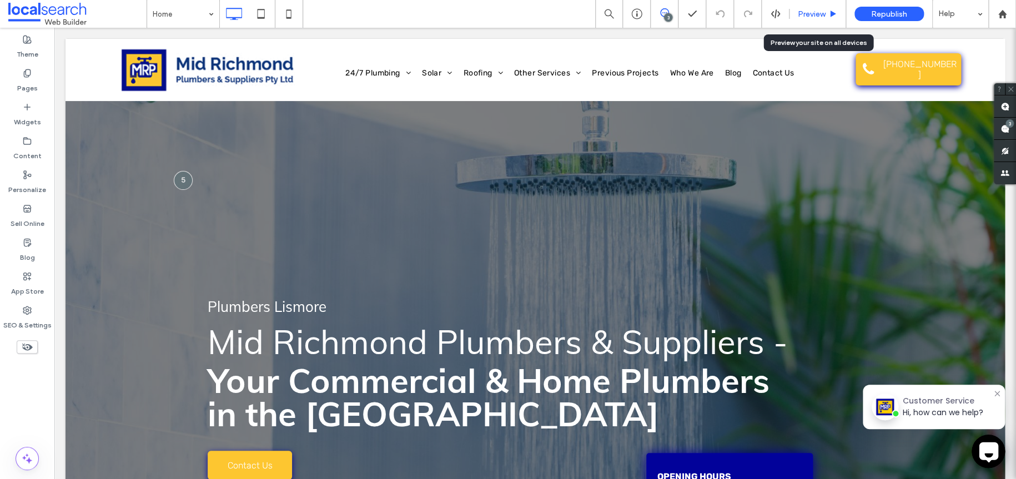
click at [806, 19] on div "Preview" at bounding box center [818, 14] width 57 height 28
click at [806, 13] on span "Preview" at bounding box center [812, 13] width 28 height 9
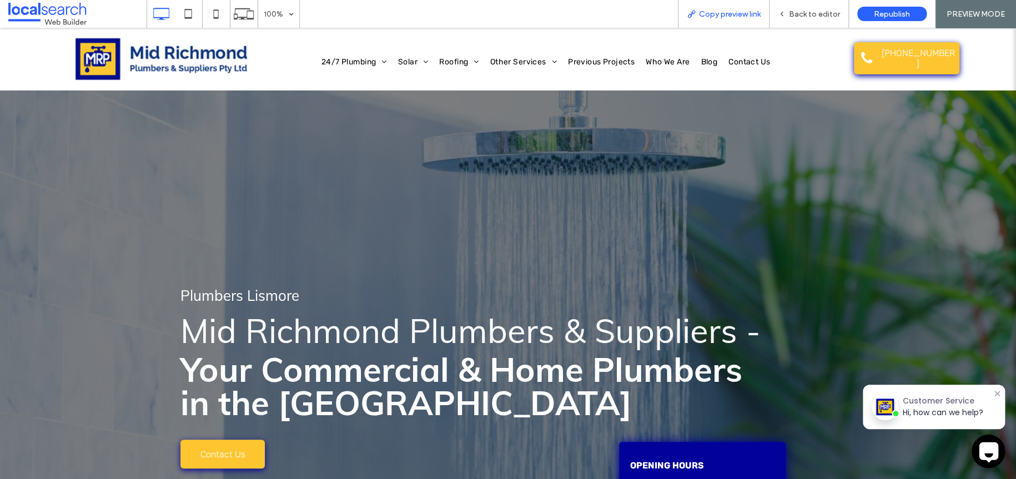
click at [750, 17] on span "Copy preview link" at bounding box center [730, 13] width 62 height 9
click at [786, 12] on icon at bounding box center [782, 14] width 8 height 8
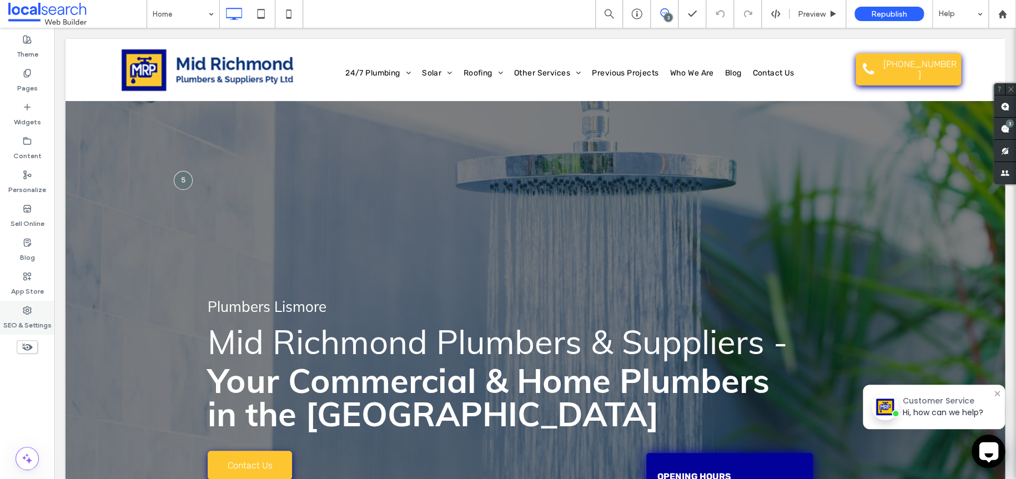
click at [21, 308] on div "SEO & Settings" at bounding box center [27, 318] width 54 height 34
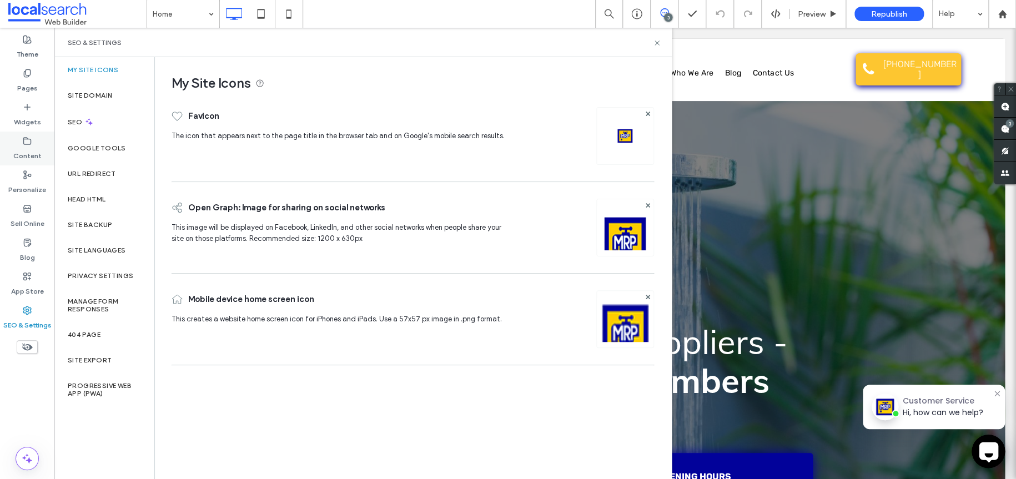
click at [32, 155] on label "Content" at bounding box center [27, 153] width 28 height 16
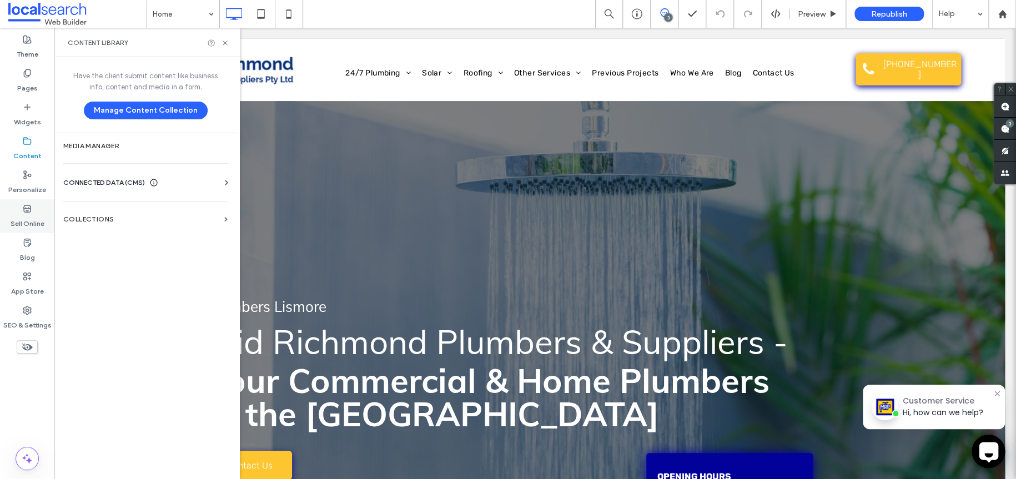
click at [34, 222] on label "Sell Online" at bounding box center [28, 221] width 34 height 16
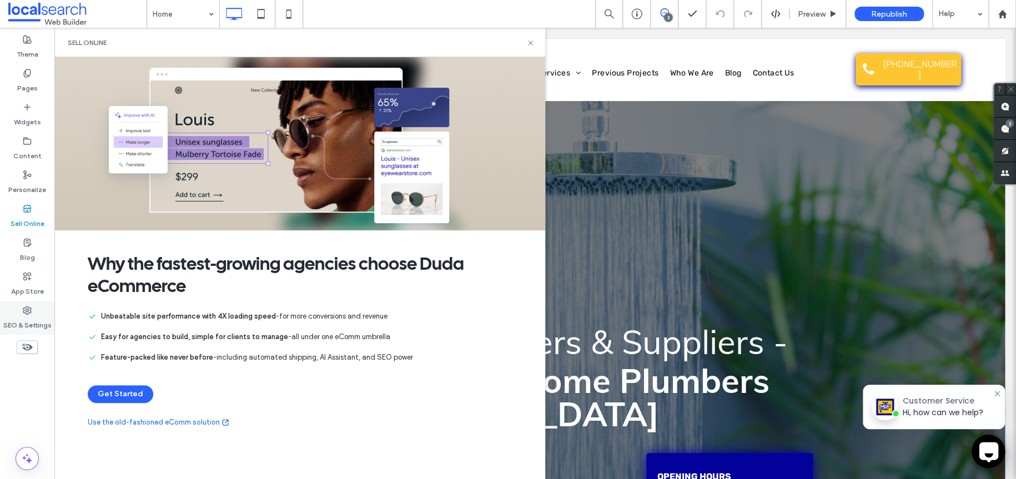
click at [34, 306] on div "SEO & Settings" at bounding box center [27, 318] width 54 height 34
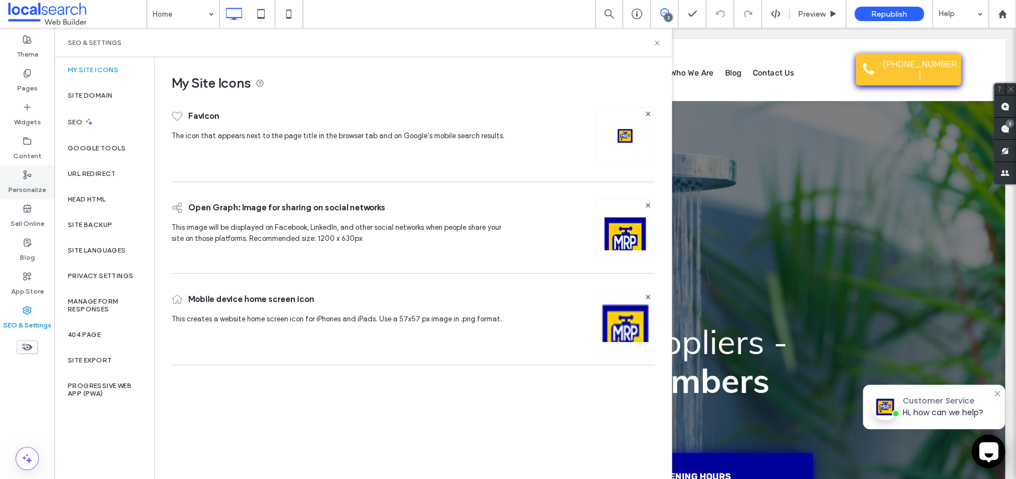
click at [33, 178] on div "Personalize" at bounding box center [27, 182] width 54 height 34
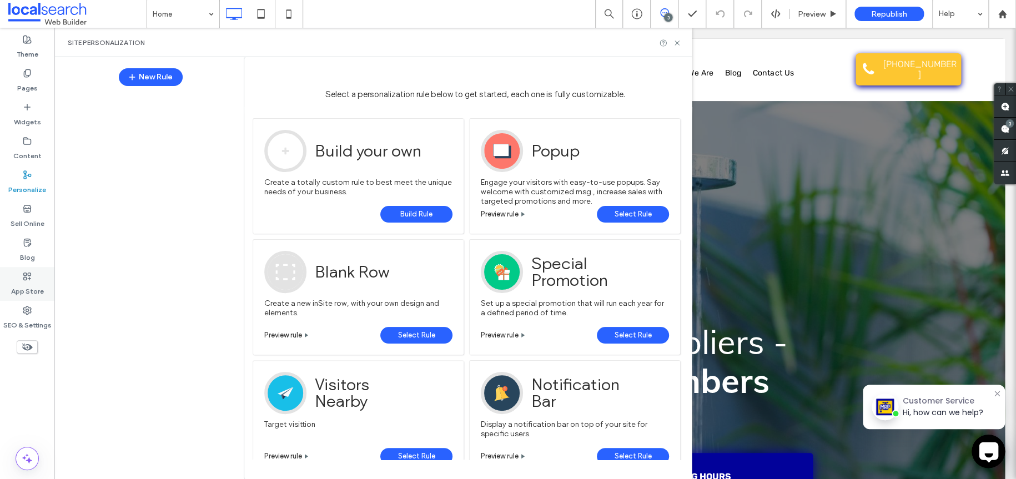
click at [36, 292] on label "App Store" at bounding box center [27, 289] width 33 height 16
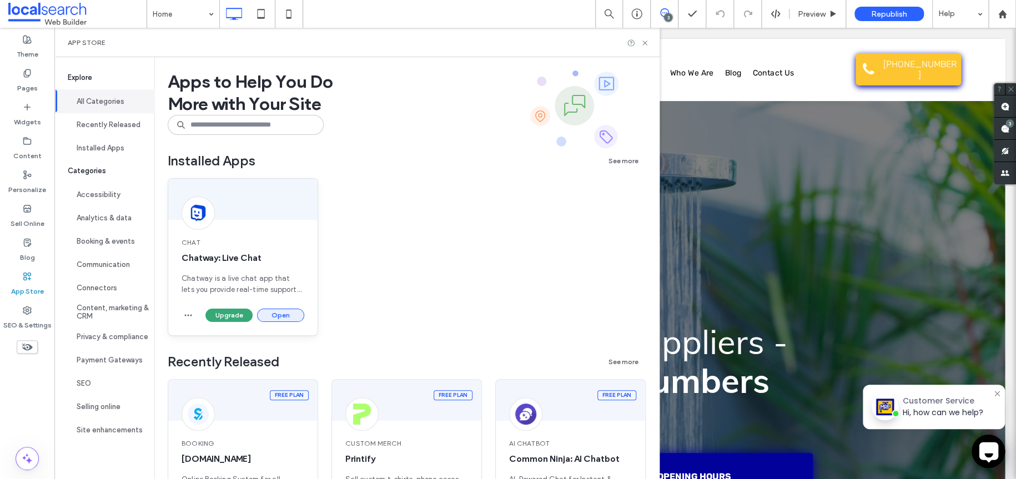
click at [278, 314] on button "Open" at bounding box center [280, 315] width 47 height 13
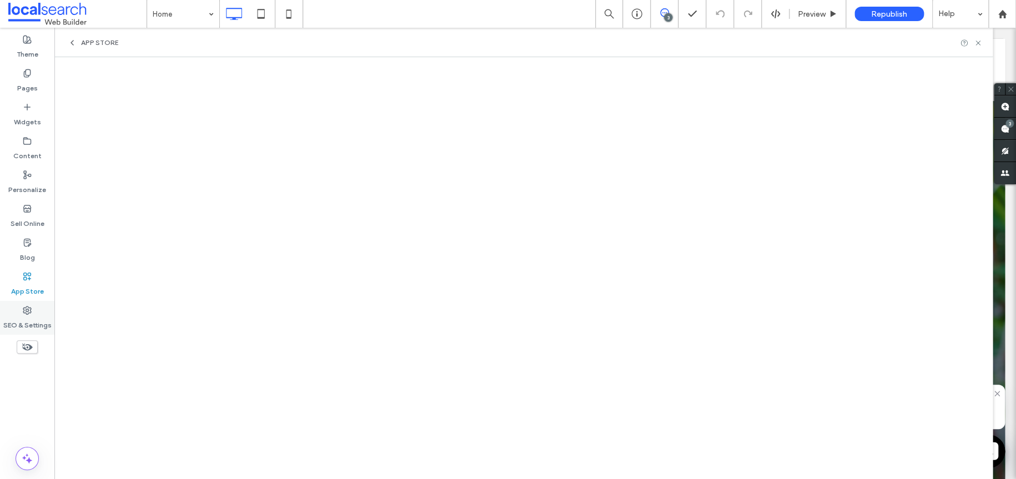
click at [27, 315] on label "SEO & Settings" at bounding box center [27, 323] width 48 height 16
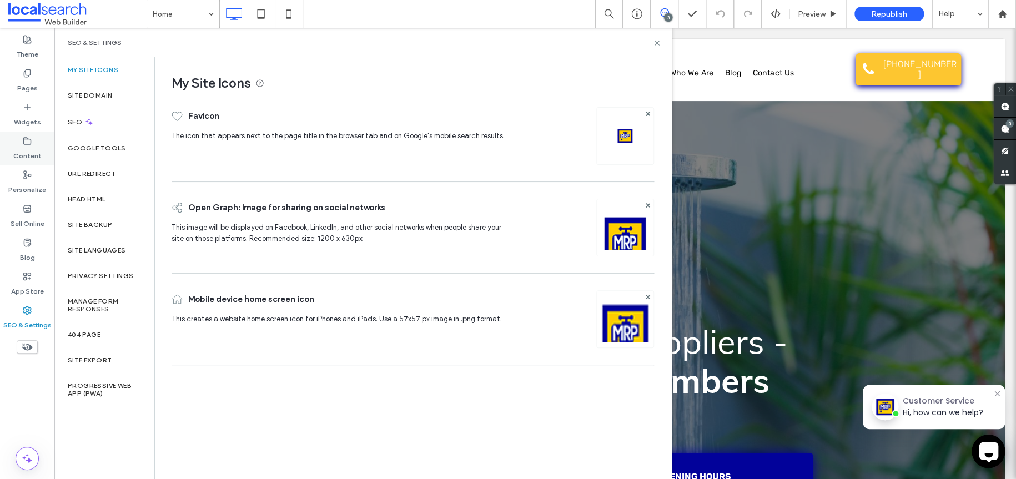
click at [19, 146] on label "Content" at bounding box center [27, 153] width 28 height 16
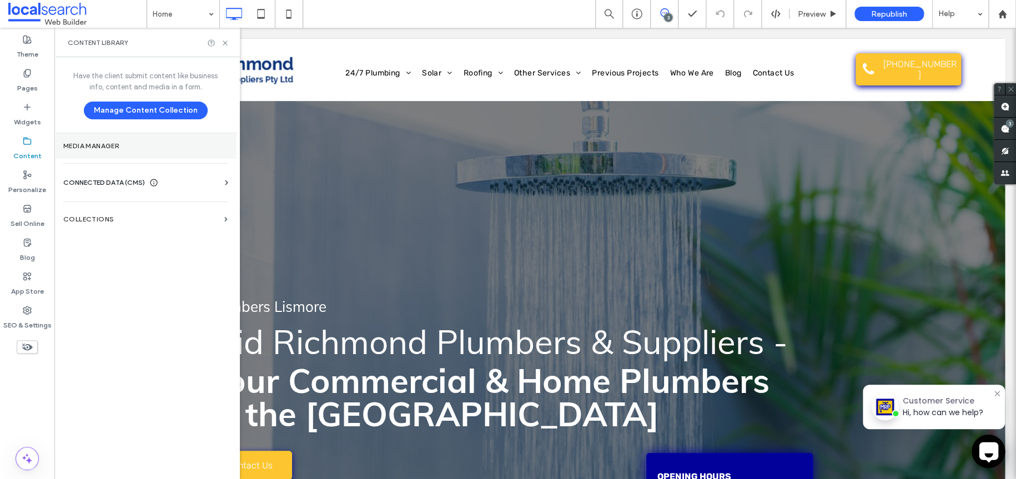
click at [112, 152] on section "Media Manager" at bounding box center [145, 146] width 182 height 26
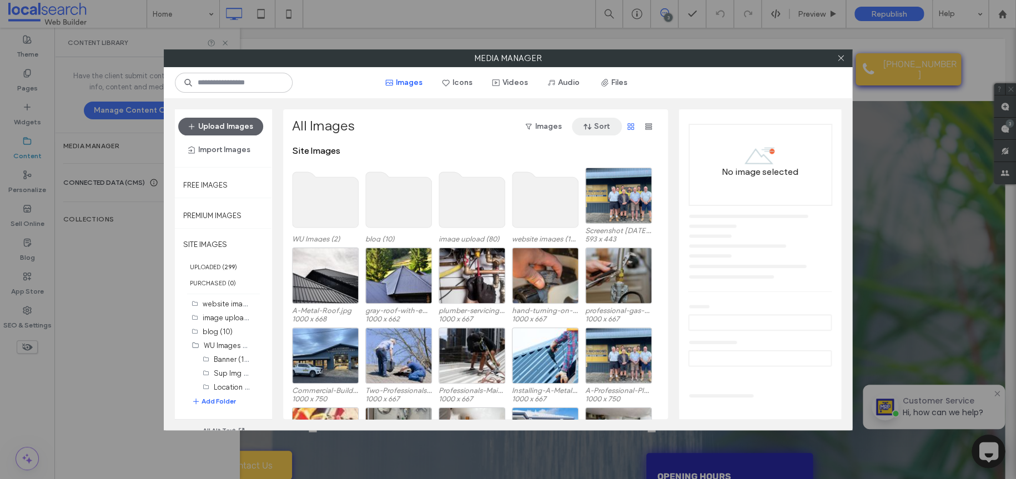
click at [608, 128] on button "Sort" at bounding box center [597, 127] width 50 height 18
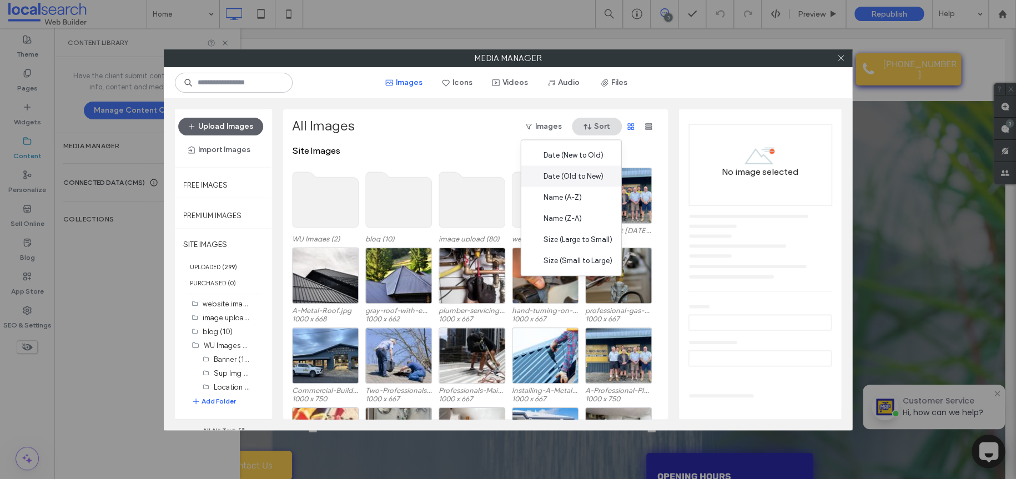
click at [596, 184] on div "Date (Old to New)" at bounding box center [571, 175] width 100 height 21
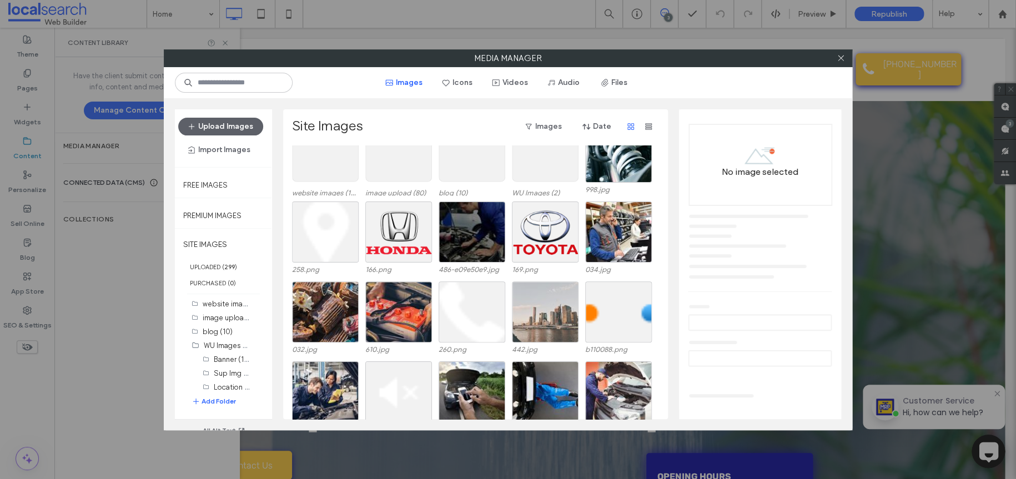
scroll to position [46, 0]
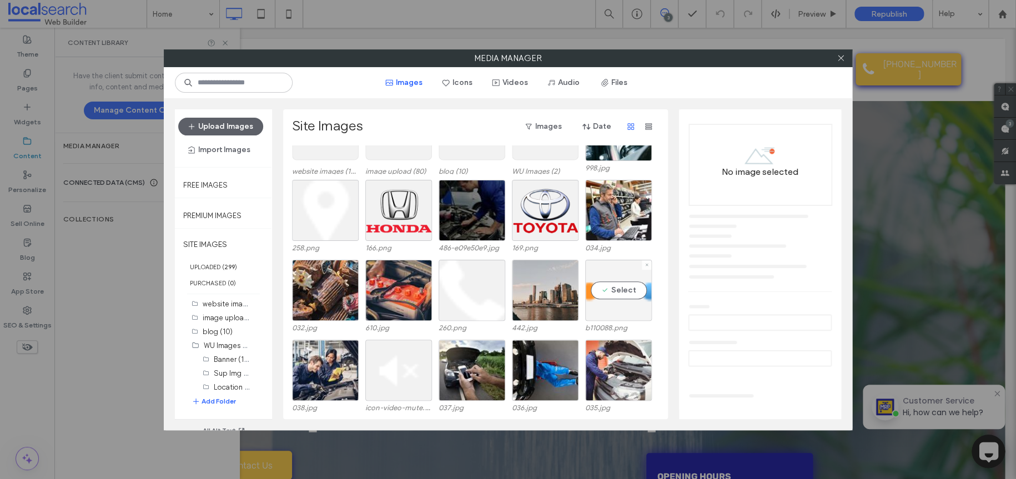
click at [598, 305] on div "Select" at bounding box center [618, 290] width 67 height 61
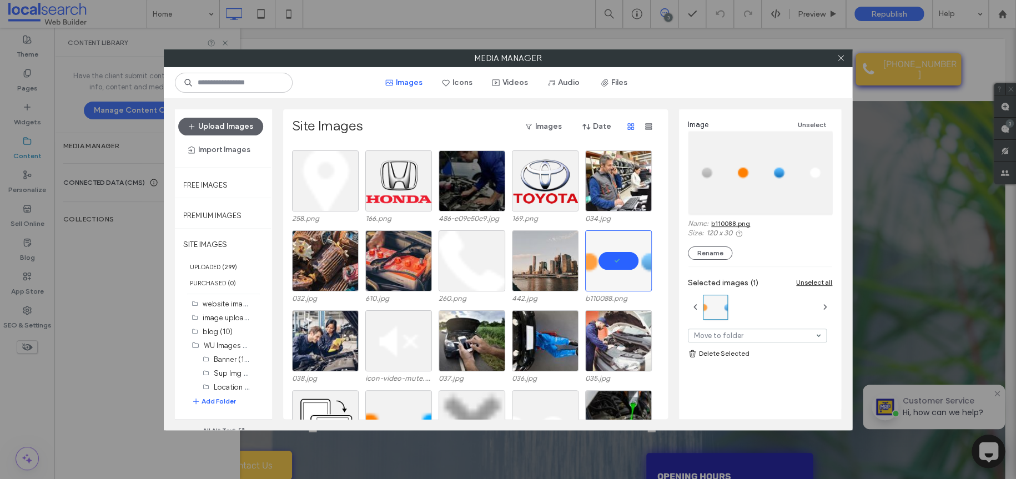
scroll to position [0, 0]
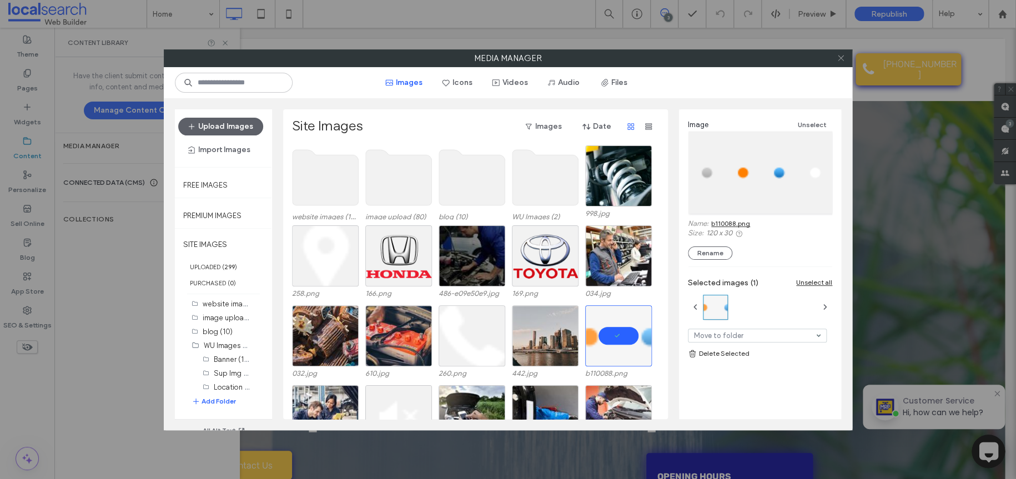
click at [842, 65] on span at bounding box center [841, 58] width 8 height 17
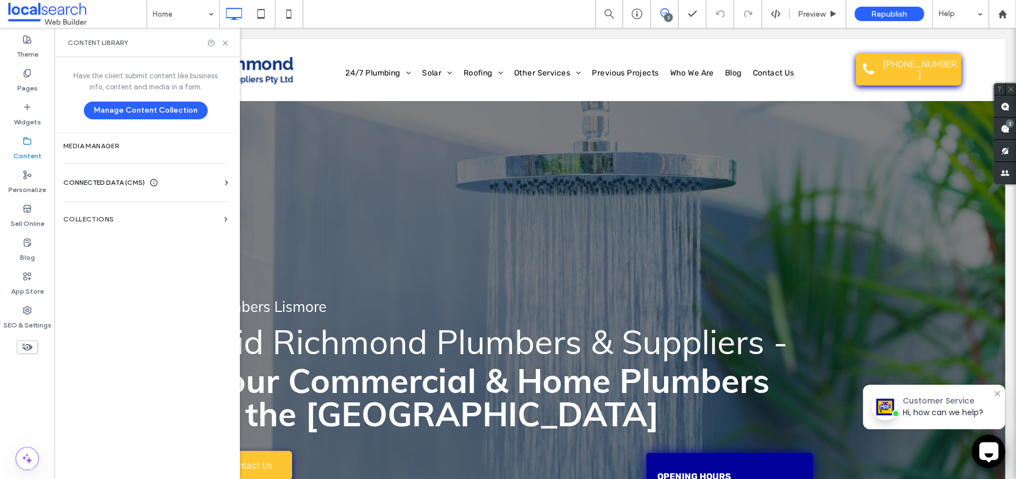
click at [38, 404] on div "Theme Pages Widgets Content Personalize Sell Online Blog App Store SEO & Settin…" at bounding box center [27, 253] width 54 height 451
click at [223, 42] on icon at bounding box center [225, 43] width 8 height 8
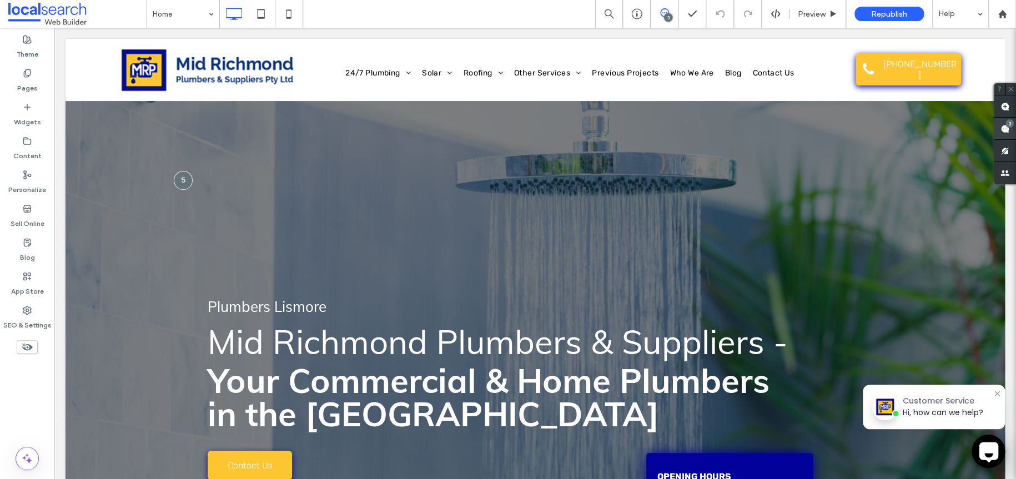
click at [1002, 127] on use at bounding box center [1005, 128] width 9 height 9
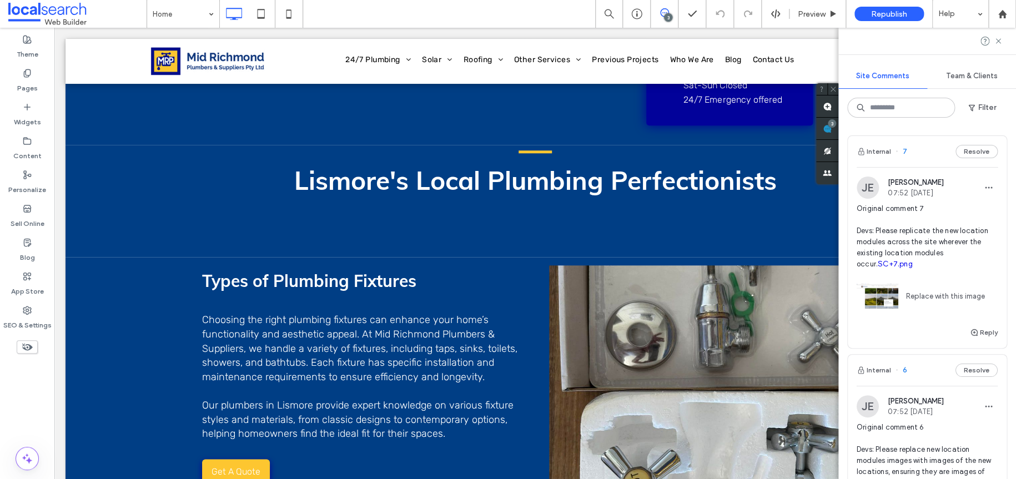
scroll to position [722, 0]
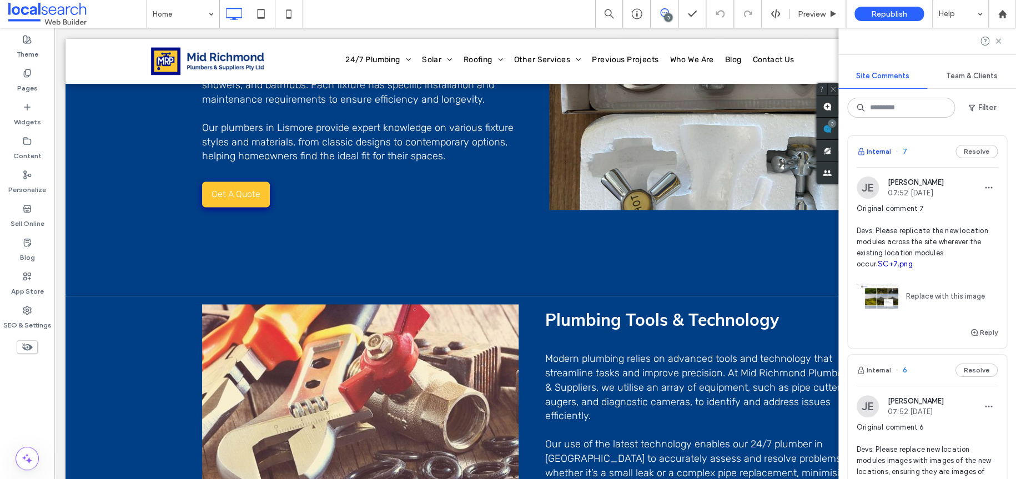
click at [877, 152] on button "Internal" at bounding box center [874, 151] width 34 height 13
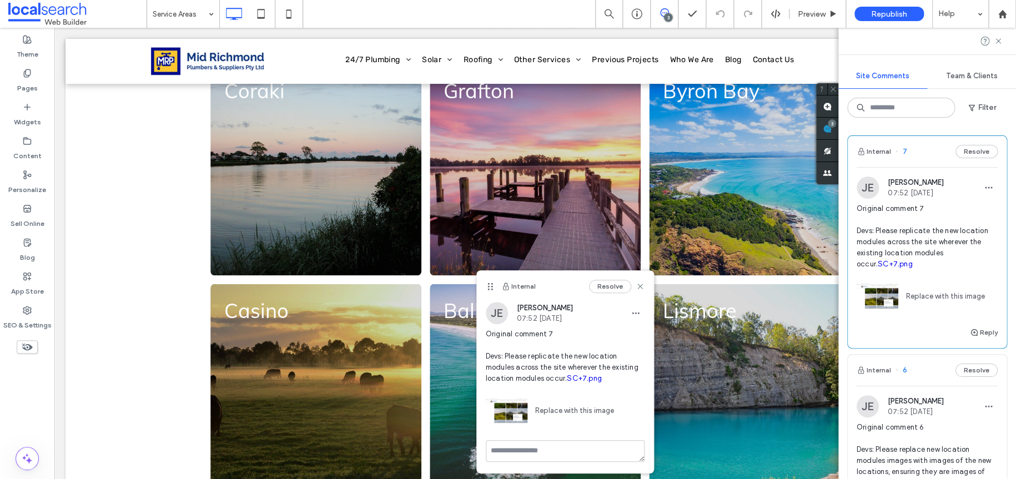
click at [878, 264] on link "SC+7.png" at bounding box center [895, 264] width 35 height 8
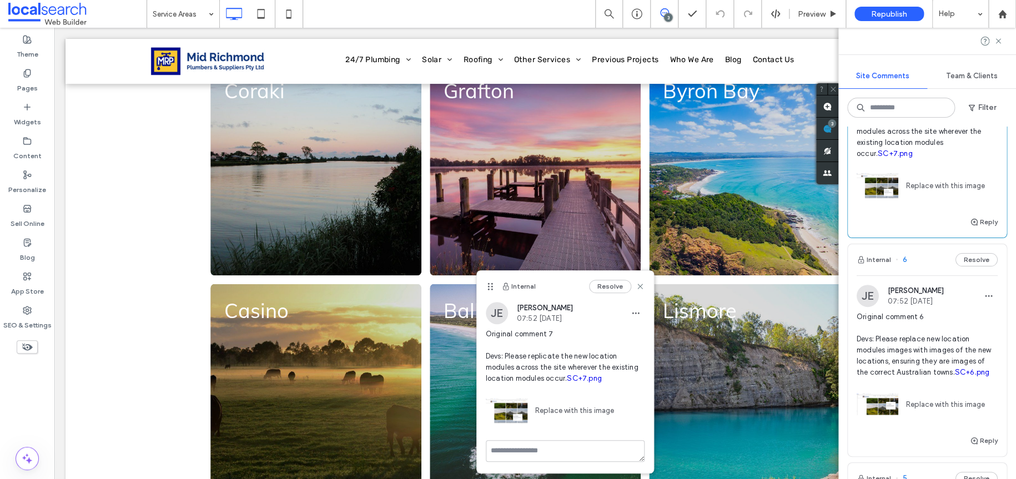
scroll to position [111, 0]
click at [870, 260] on button "Internal" at bounding box center [874, 259] width 34 height 13
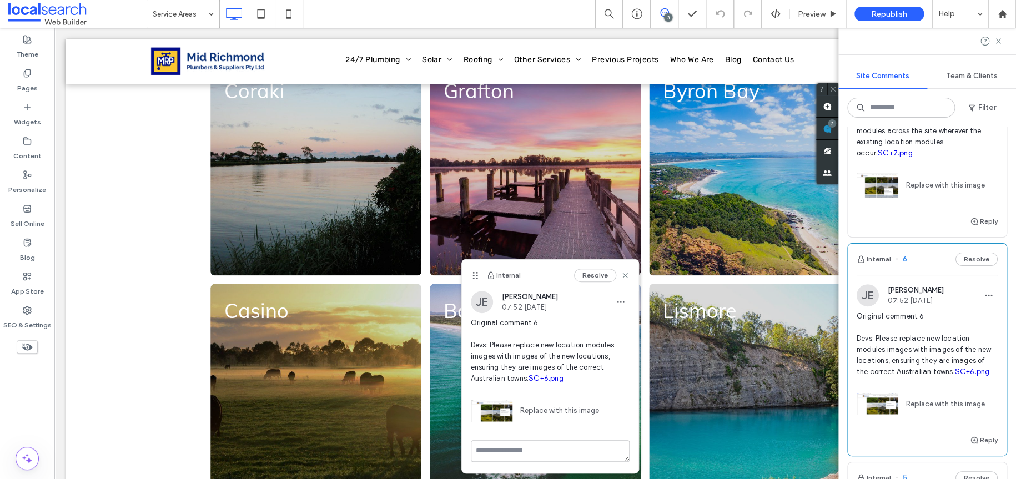
click at [955, 376] on link "SC+6.png" at bounding box center [972, 372] width 35 height 8
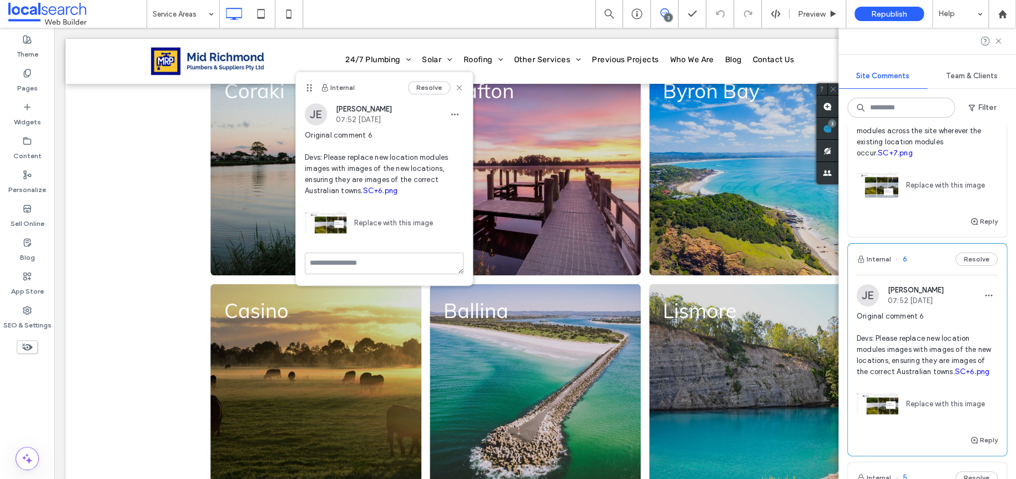
drag, startPoint x: 471, startPoint y: 275, endPoint x: 354, endPoint y: 145, distance: 174.6
click at [305, 92] on icon at bounding box center [309, 87] width 9 height 9
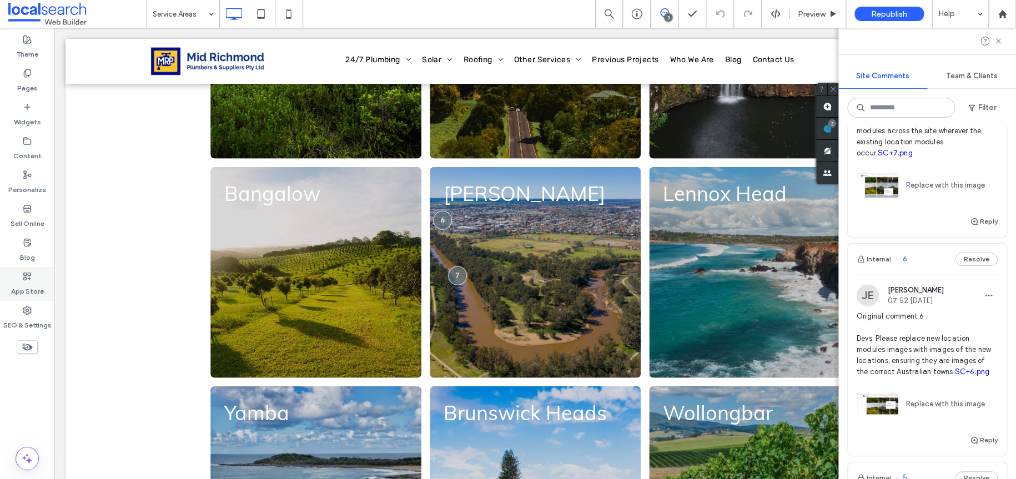
drag, startPoint x: 16, startPoint y: 311, endPoint x: 32, endPoint y: 287, distance: 28.8
click at [16, 311] on div "SEO & Settings" at bounding box center [27, 318] width 54 height 34
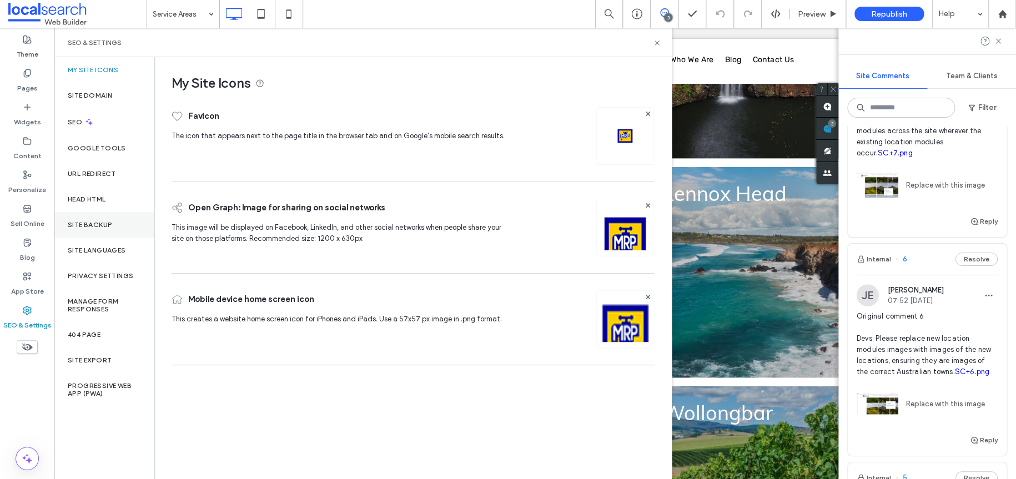
click at [101, 218] on div "Site Backup" at bounding box center [104, 225] width 100 height 26
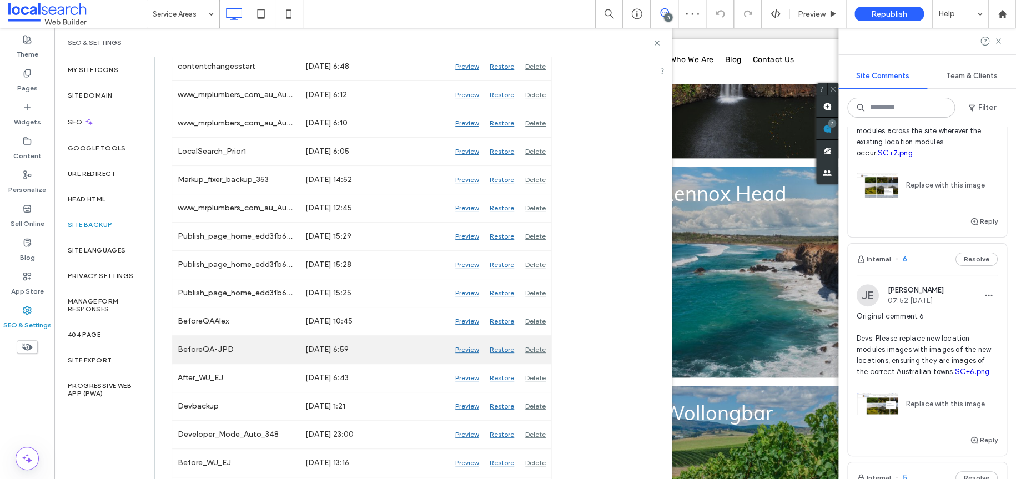
scroll to position [333, 0]
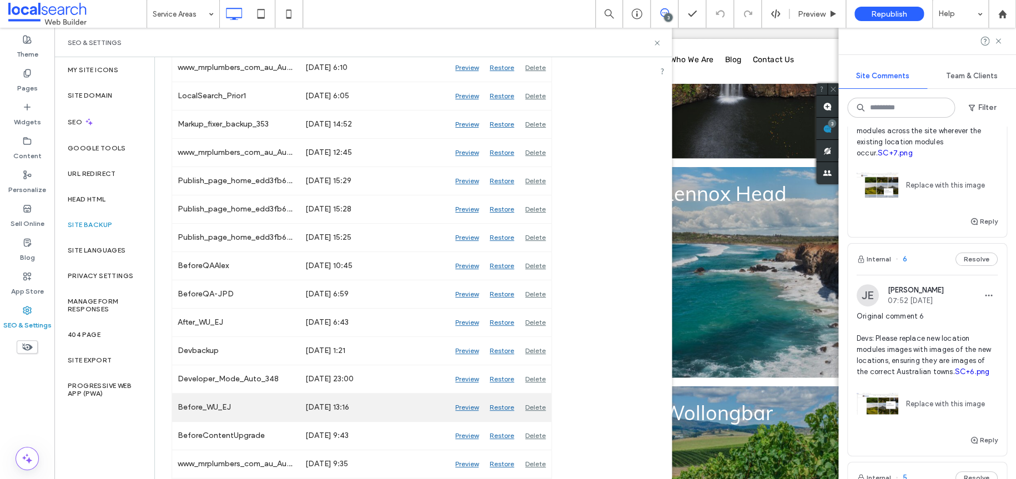
click at [466, 408] on div "Preview" at bounding box center [467, 408] width 34 height 28
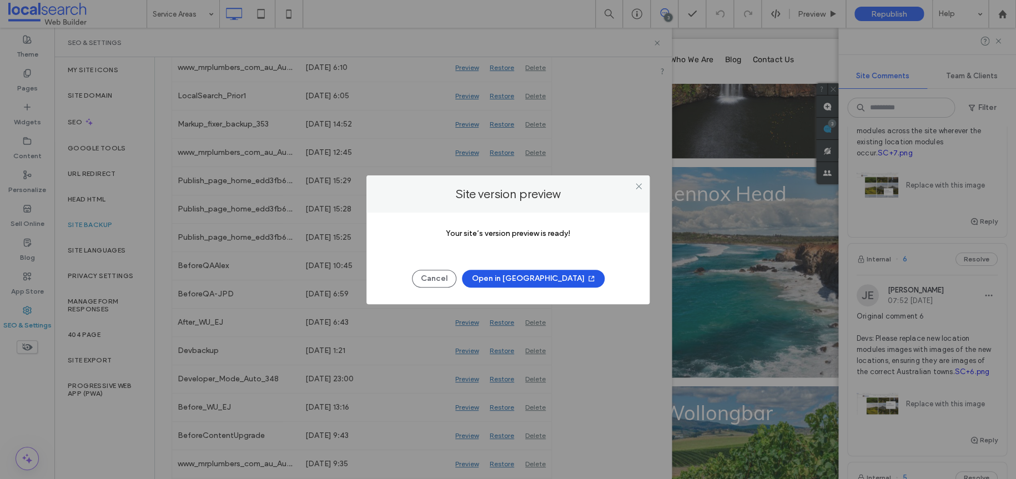
click at [538, 283] on button "Open in New Tab" at bounding box center [533, 279] width 143 height 18
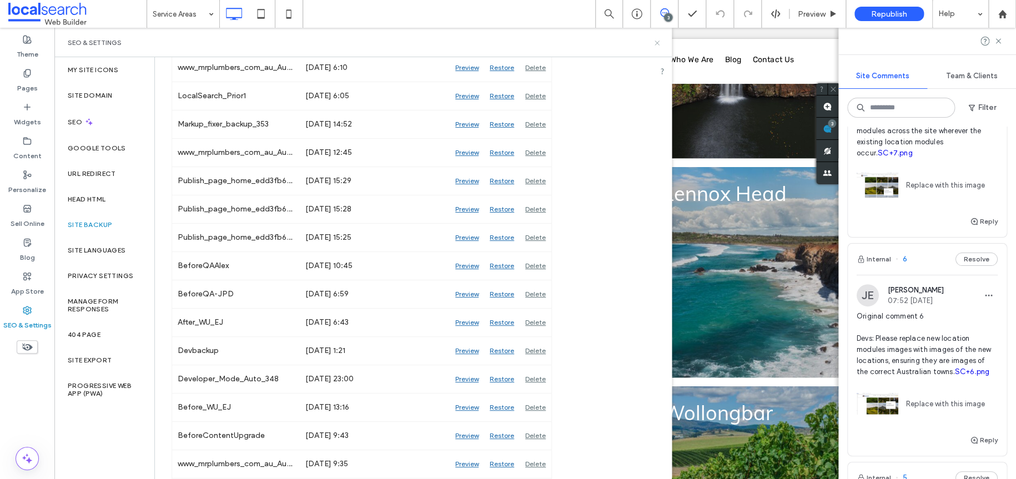
click at [660, 39] on icon at bounding box center [657, 43] width 8 height 8
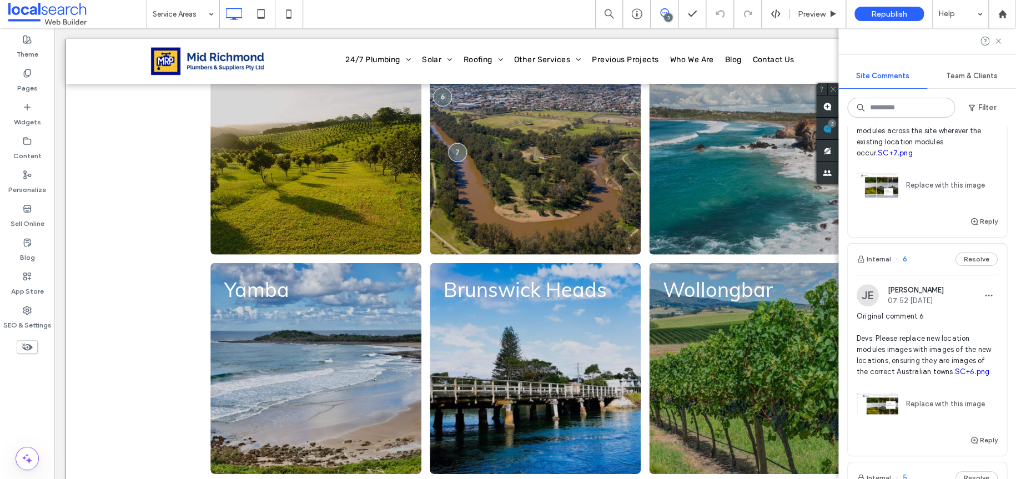
scroll to position [1474, 0]
